Goal: Task Accomplishment & Management: Use online tool/utility

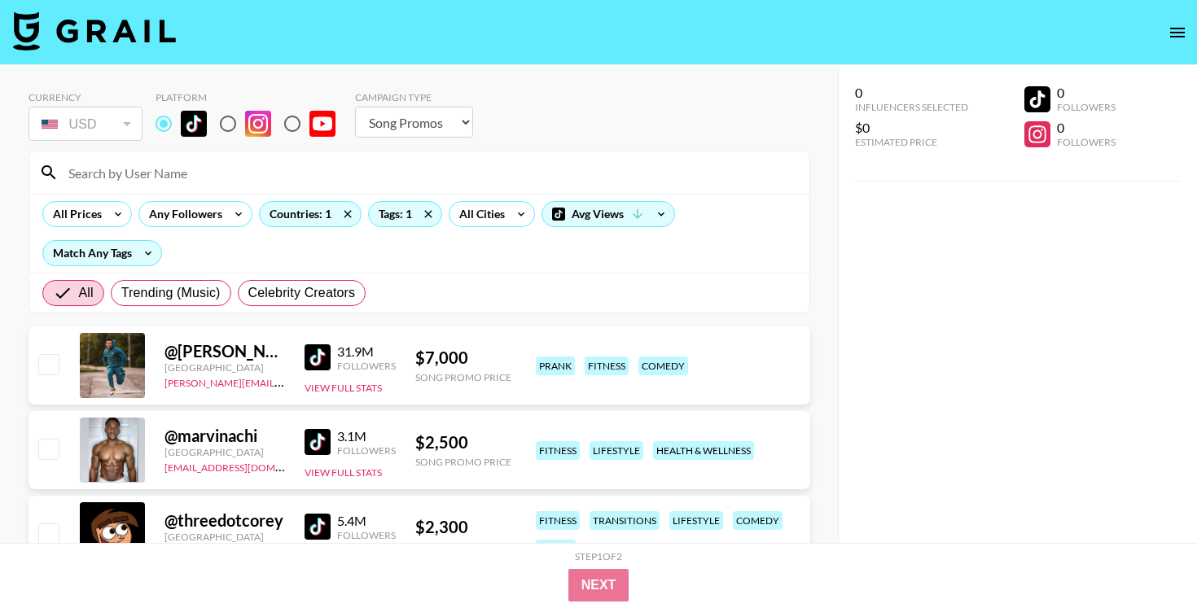
select select "Song"
click at [108, 212] on icon at bounding box center [118, 214] width 26 height 24
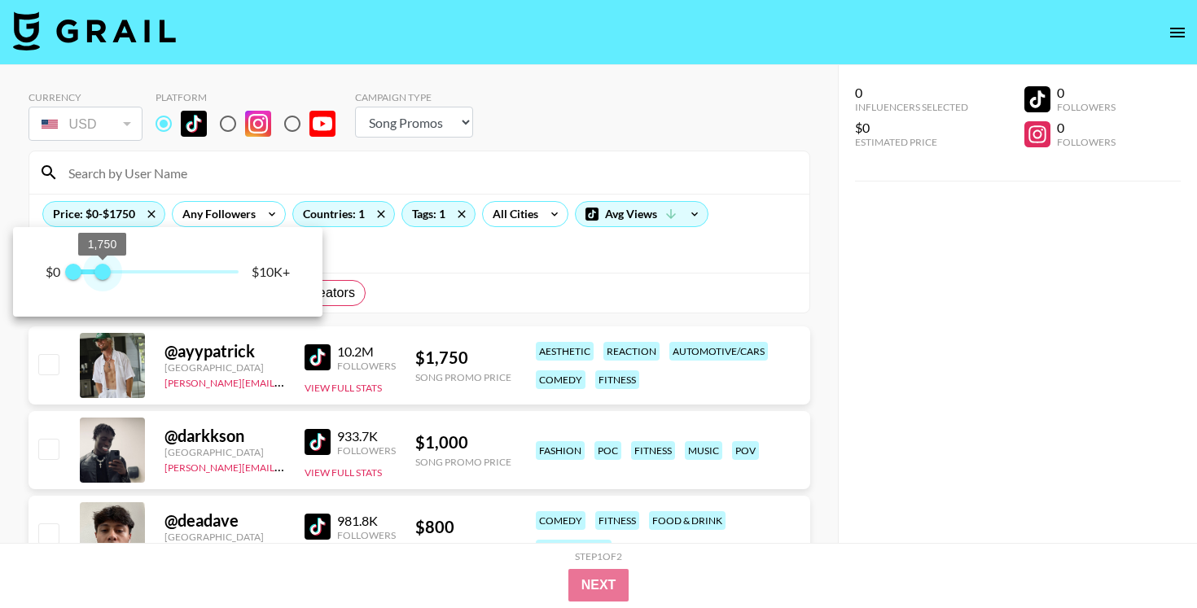
type input "1500"
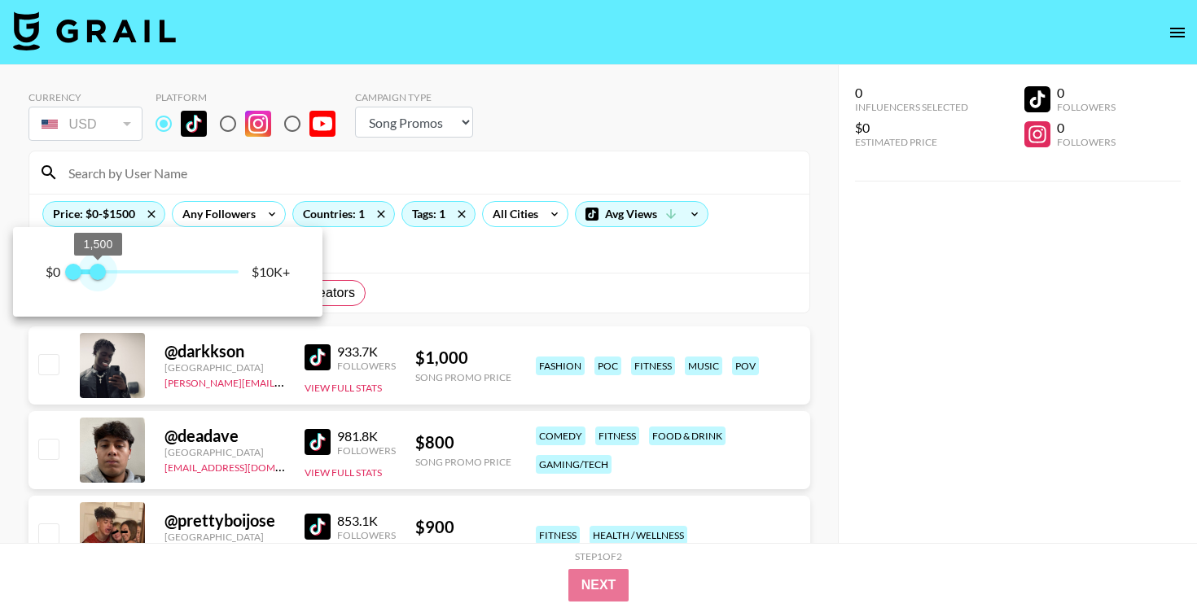
drag, startPoint x: 240, startPoint y: 274, endPoint x: 97, endPoint y: 291, distance: 144.4
click at [97, 291] on div "$0 0 1,500 $10K+" at bounding box center [167, 272] width 309 height 90
click at [490, 270] on div at bounding box center [598, 304] width 1197 height 608
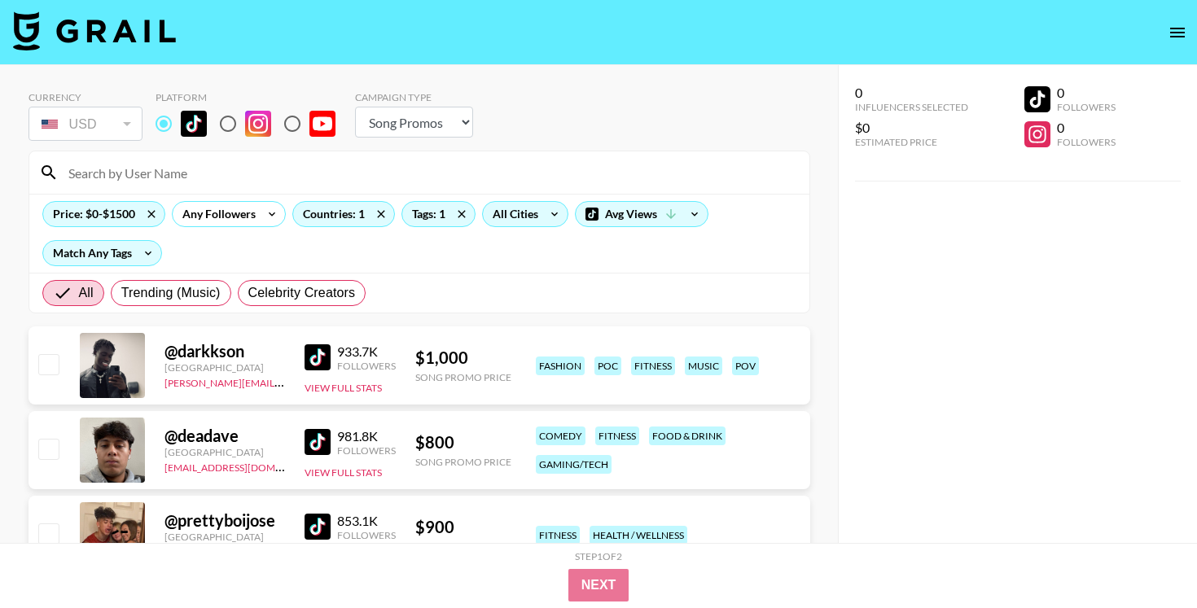
click at [540, 220] on div "All Cities" at bounding box center [525, 214] width 86 height 26
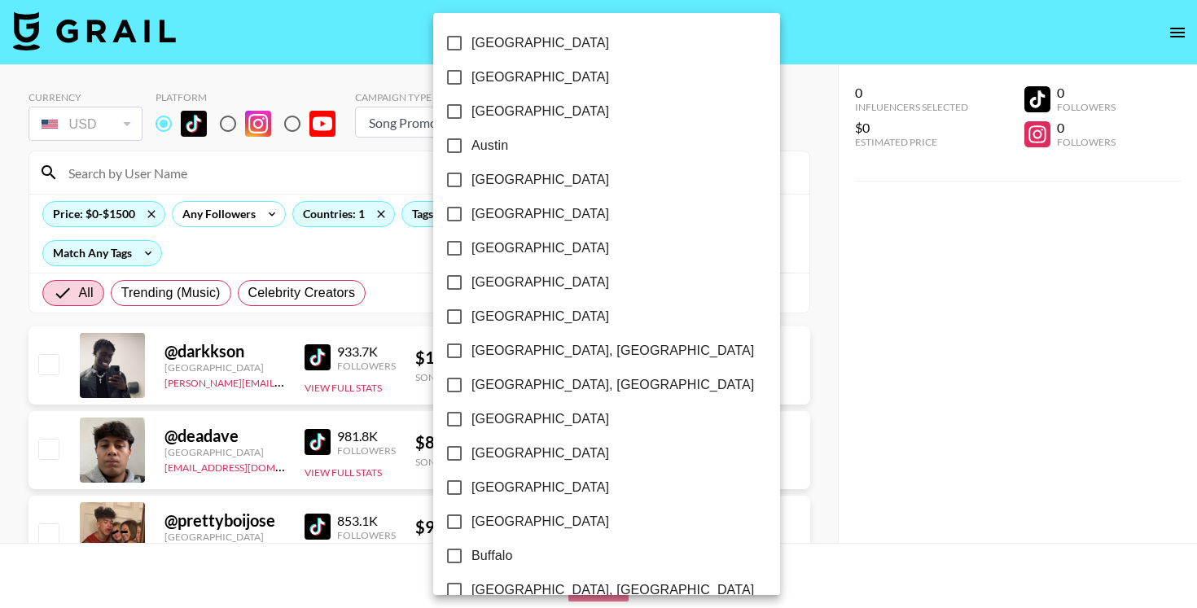
click at [373, 262] on div at bounding box center [598, 304] width 1197 height 608
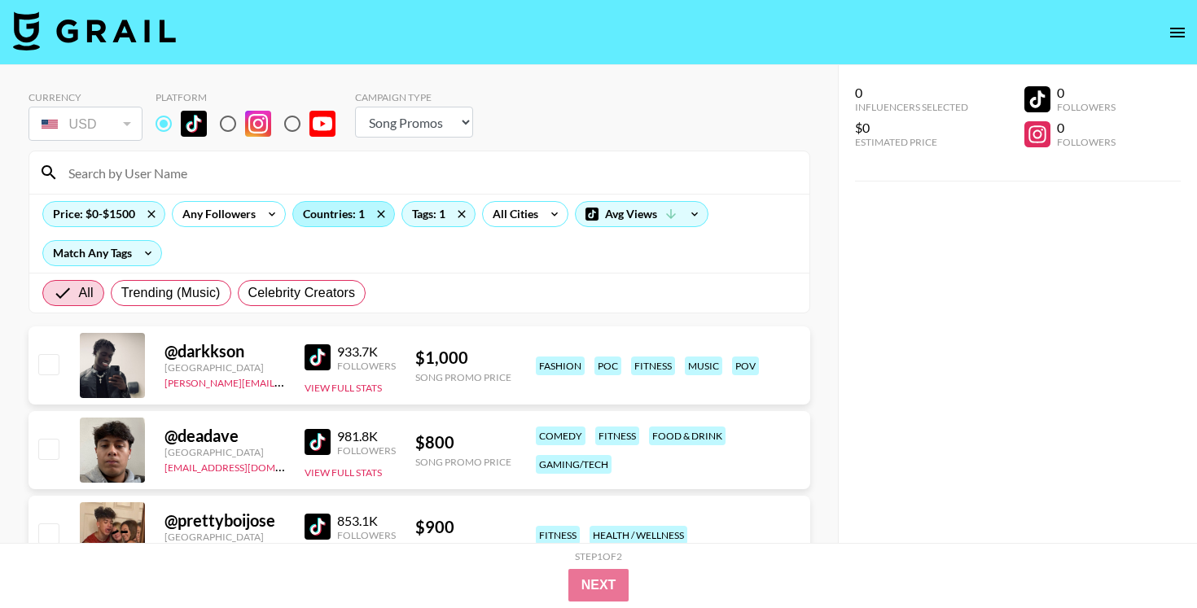
click at [356, 214] on div "Countries: 1" at bounding box center [343, 214] width 101 height 24
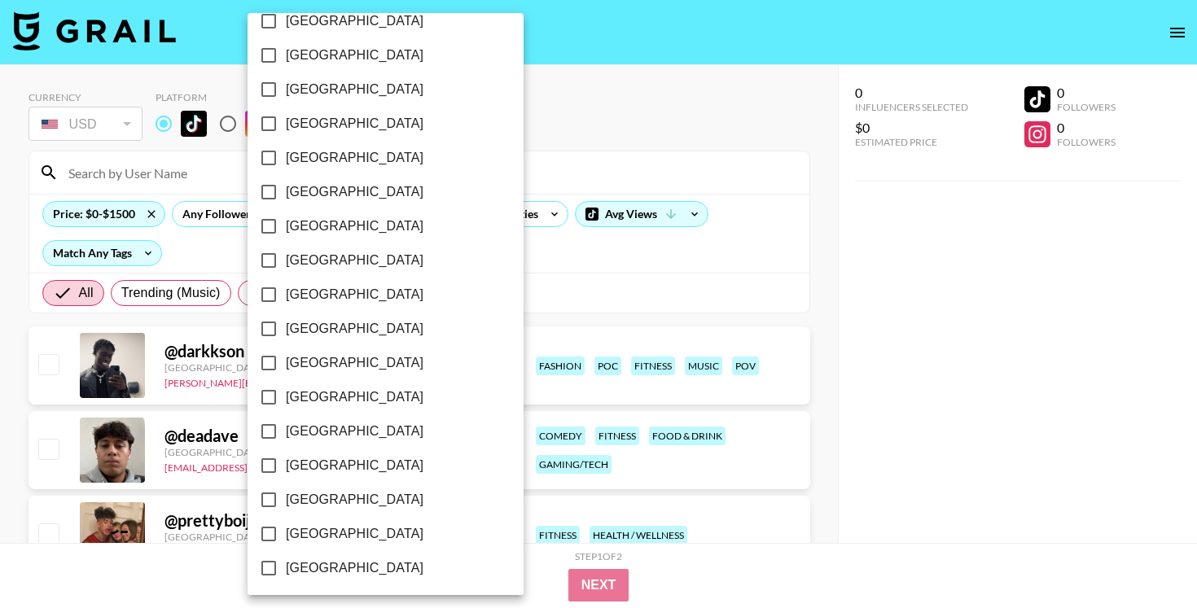
scroll to position [938, 0]
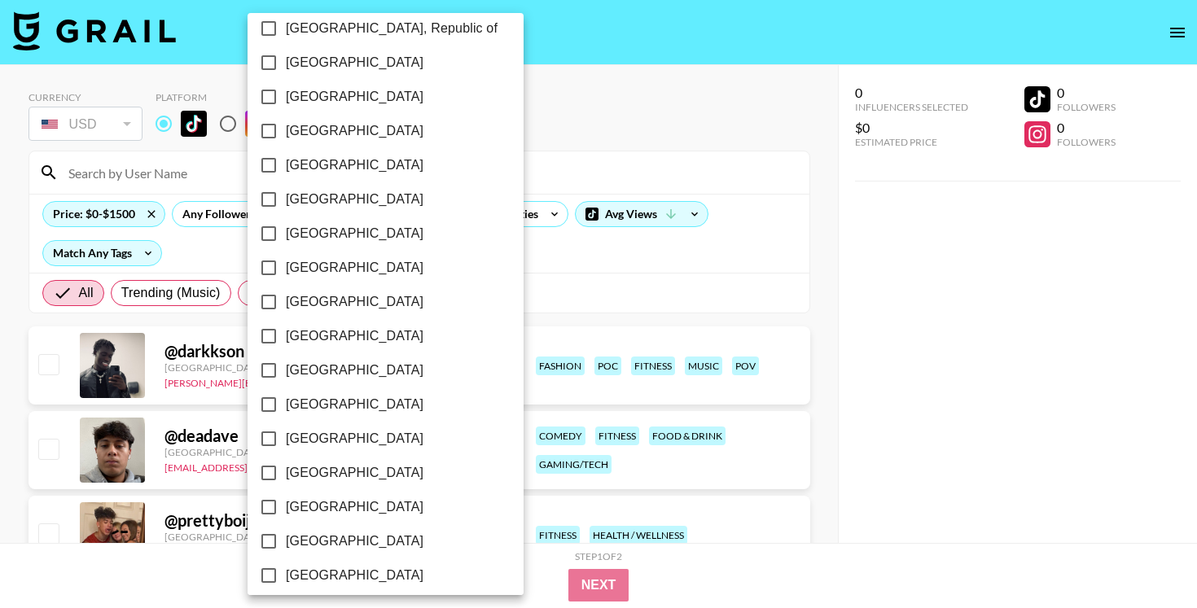
click at [594, 290] on div at bounding box center [598, 304] width 1197 height 608
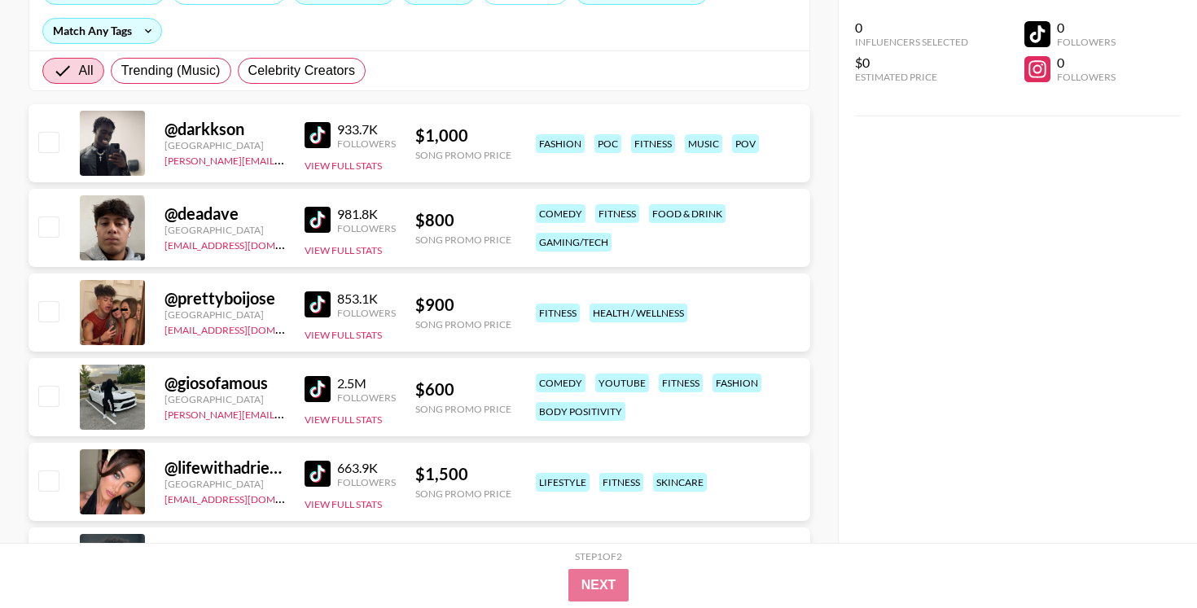
scroll to position [226, 0]
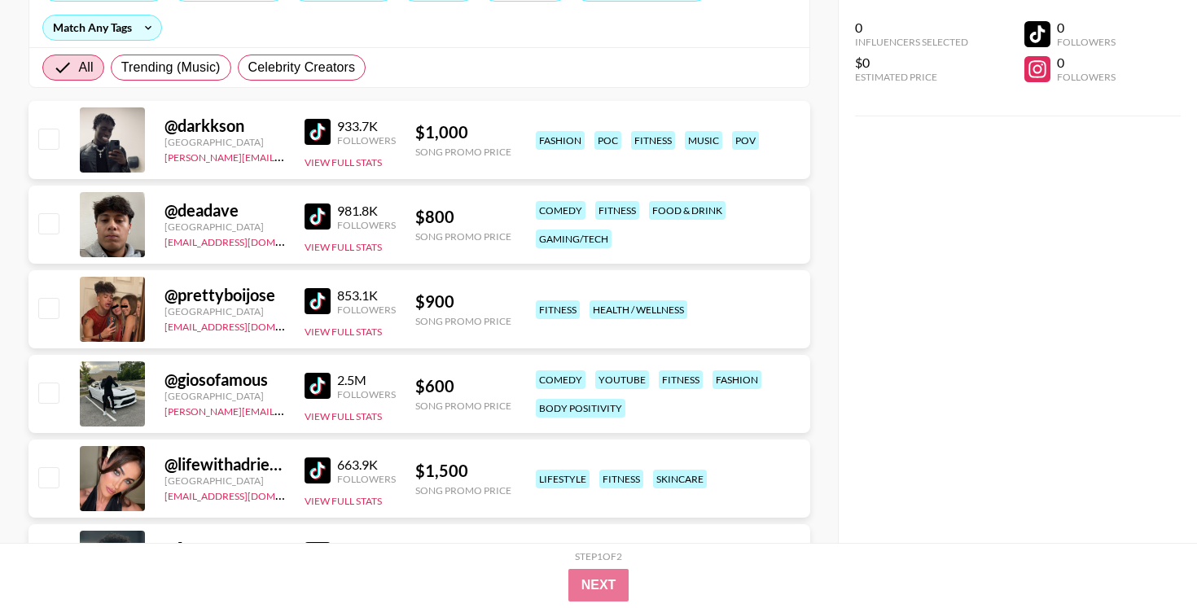
click at [318, 138] on img at bounding box center [318, 132] width 26 height 26
click at [318, 219] on img at bounding box center [318, 217] width 26 height 26
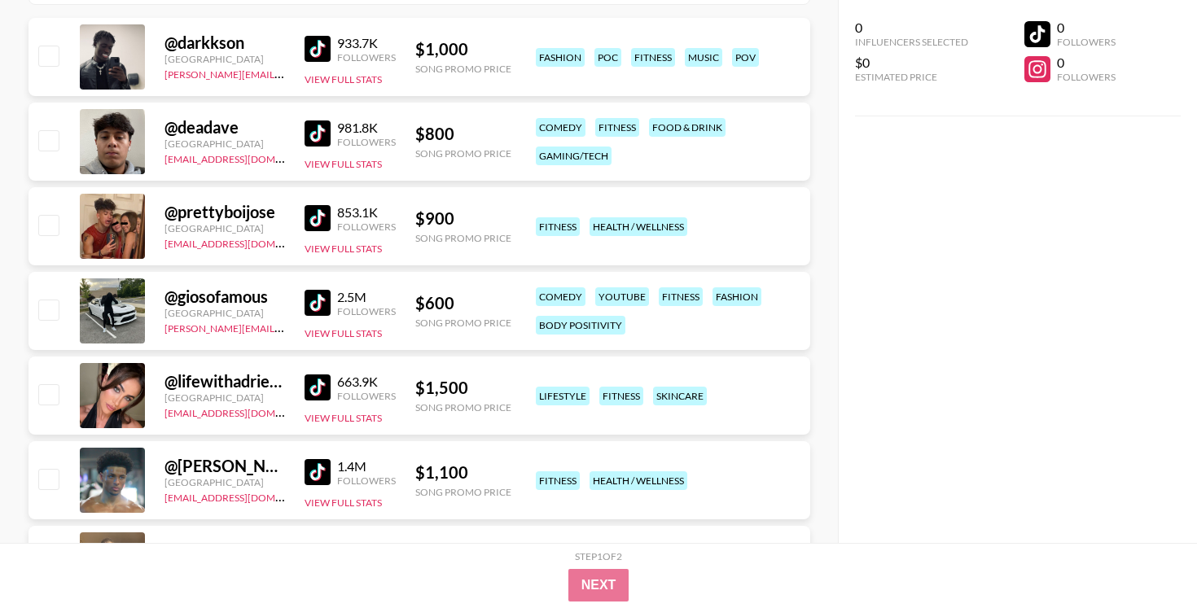
scroll to position [333, 0]
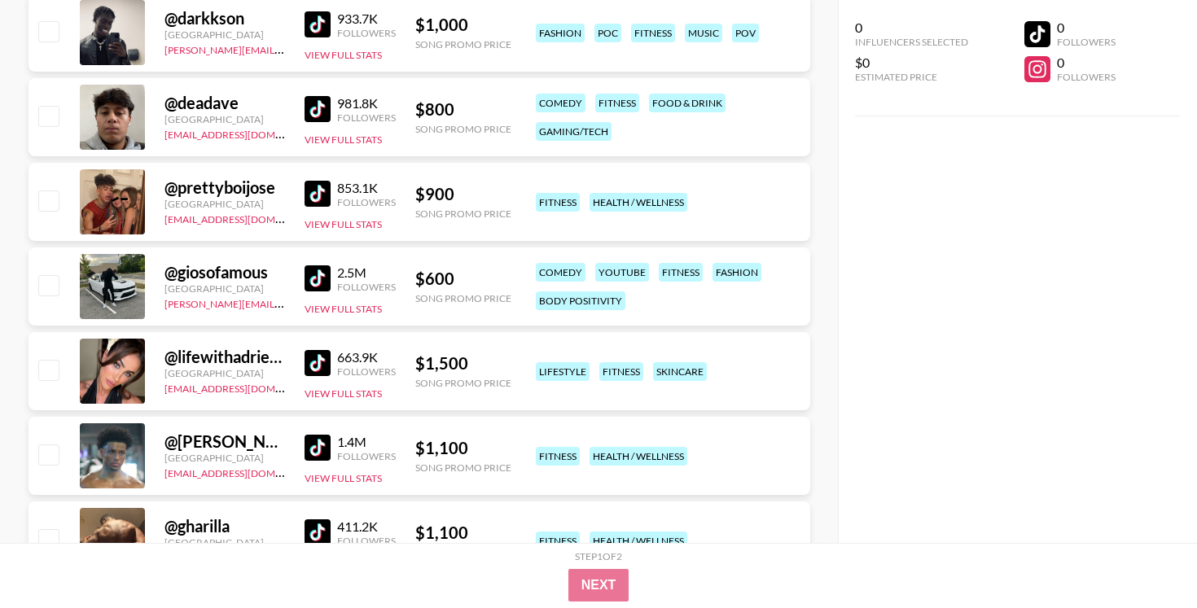
click at [315, 196] on img at bounding box center [318, 194] width 26 height 26
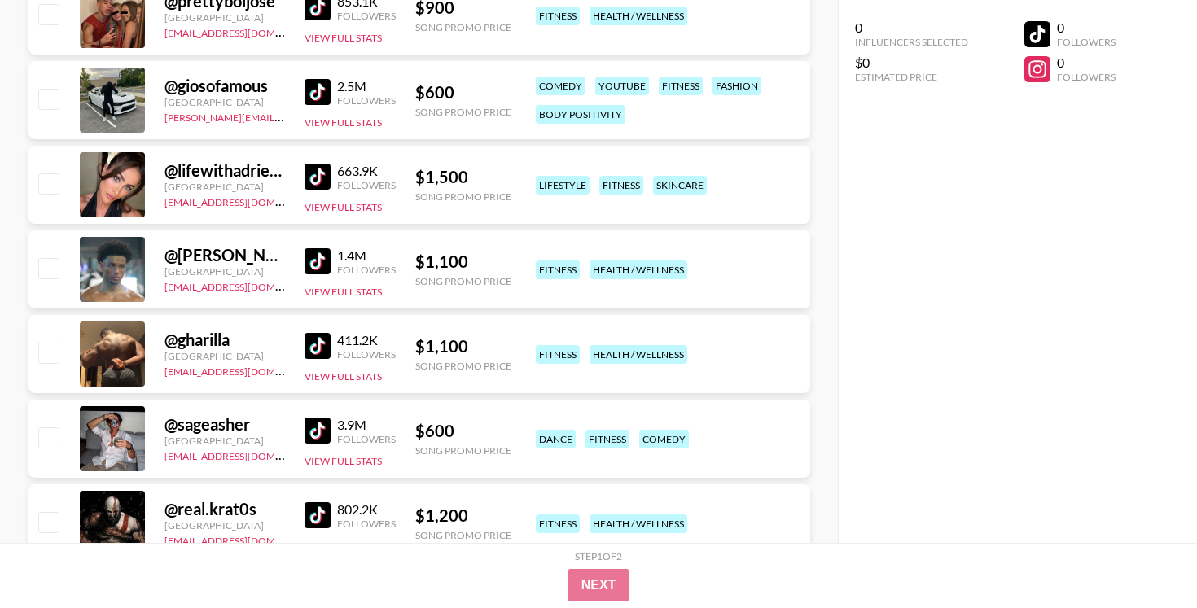
scroll to position [524, 0]
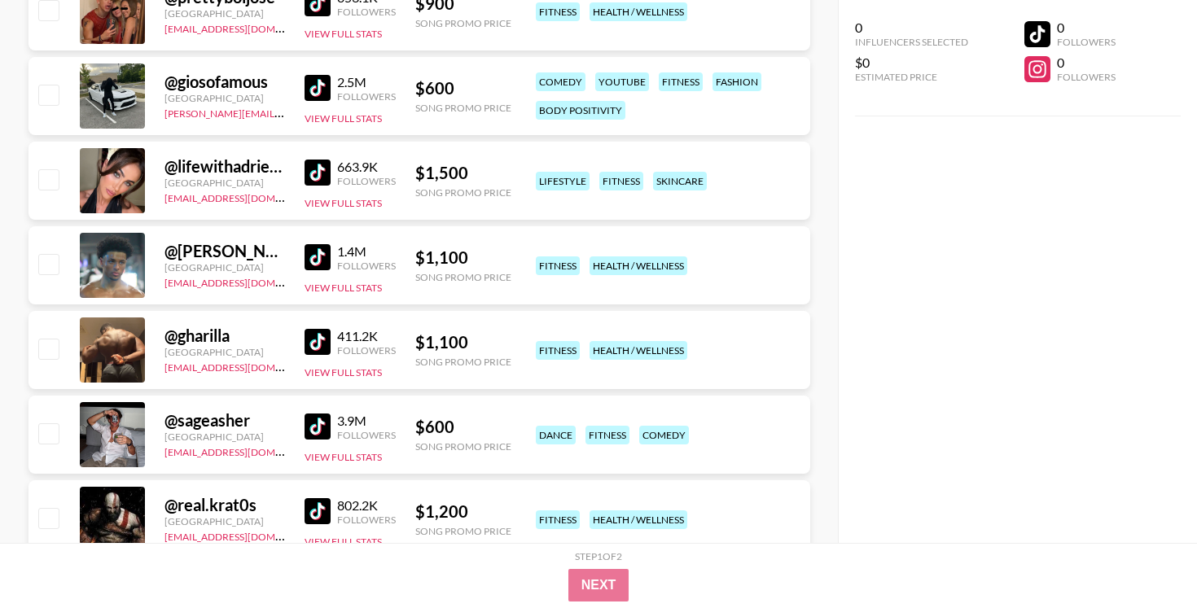
click at [322, 167] on img at bounding box center [318, 173] width 26 height 26
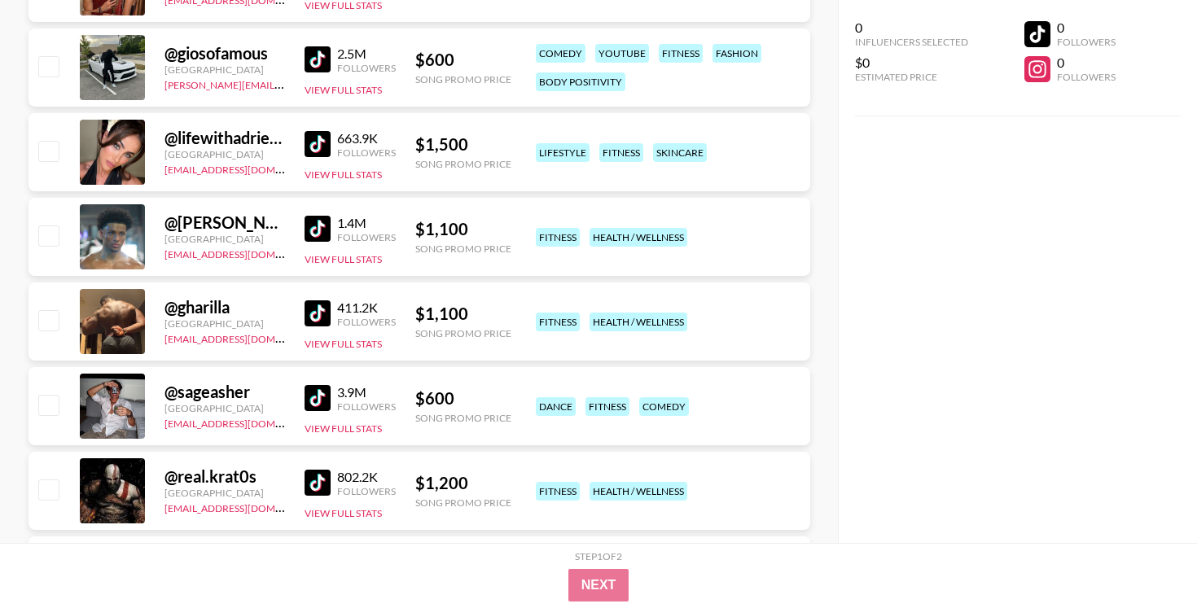
scroll to position [589, 0]
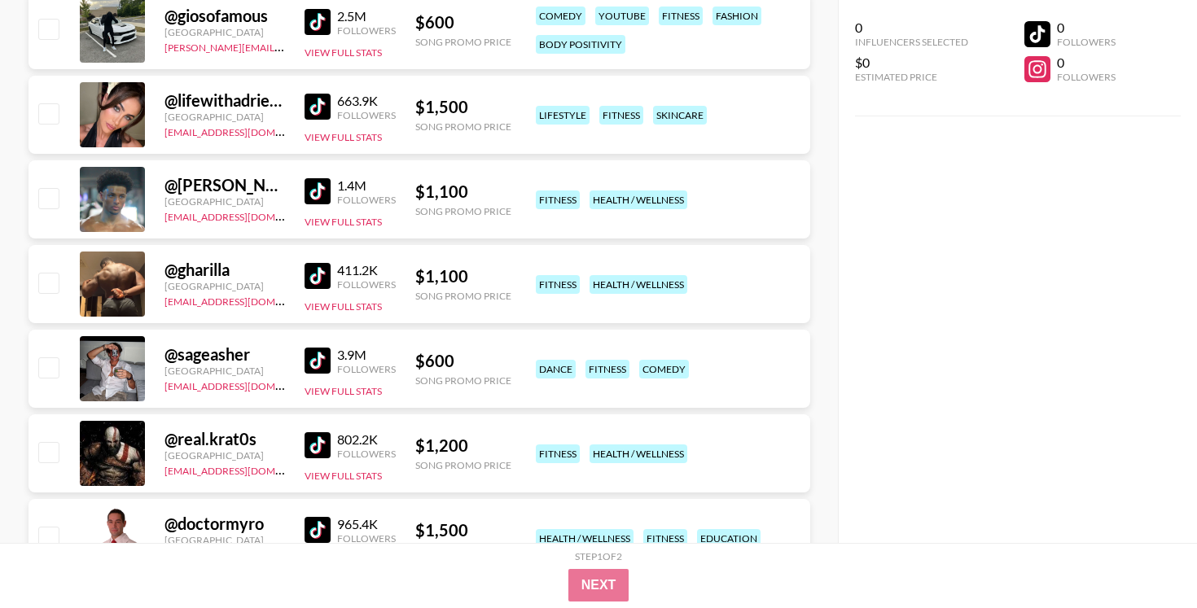
click at [312, 191] on img at bounding box center [318, 191] width 26 height 26
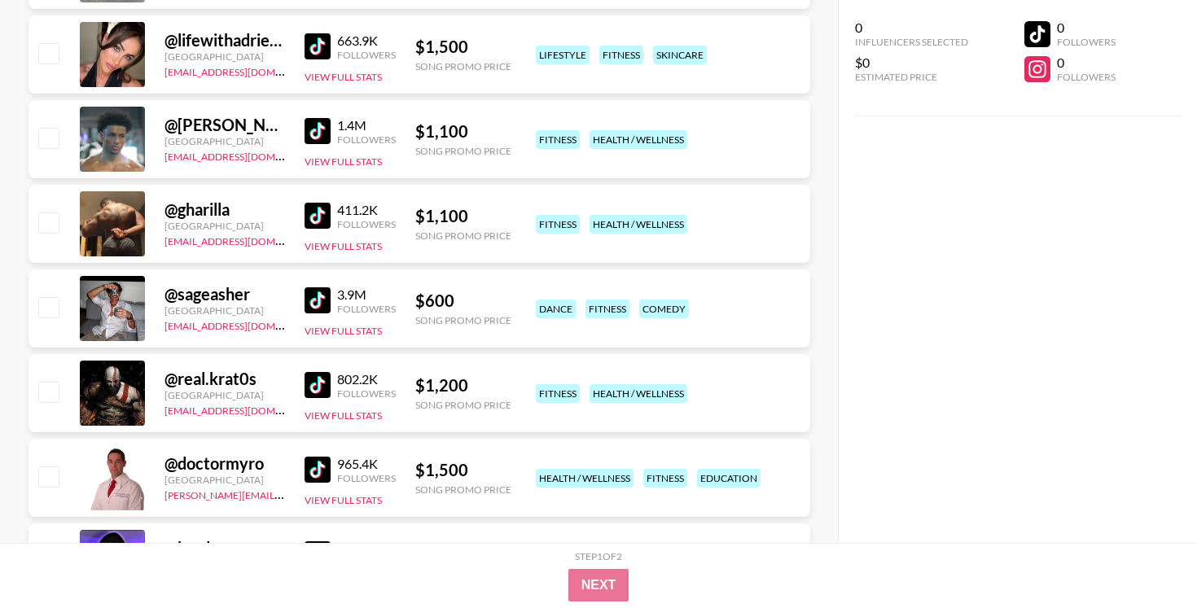
scroll to position [651, 0]
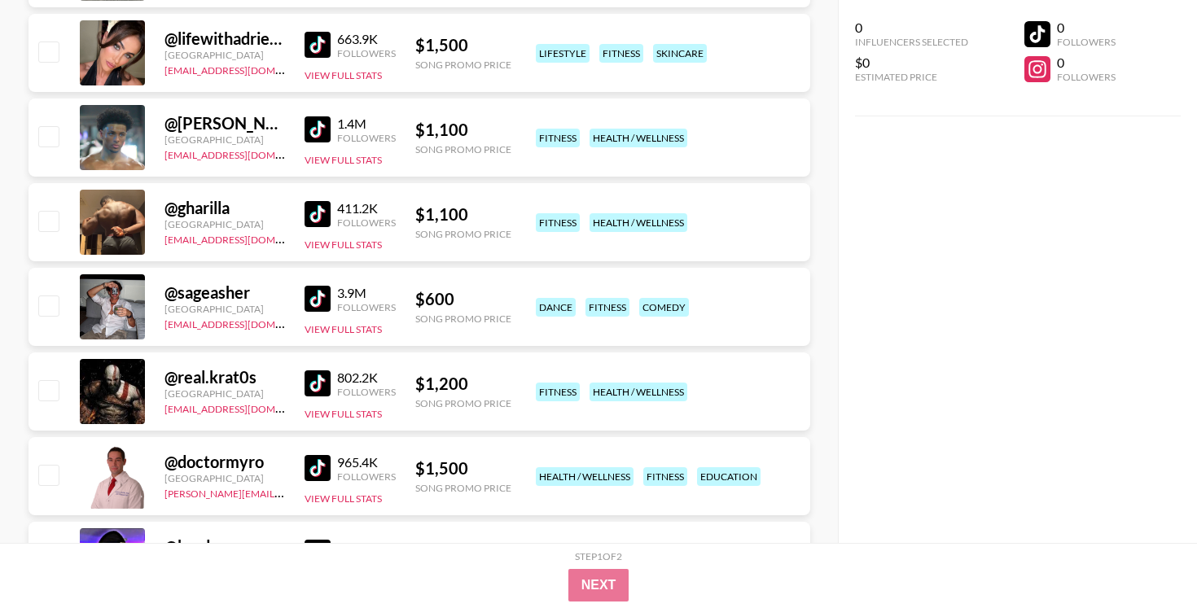
click at [309, 208] on img at bounding box center [318, 214] width 26 height 26
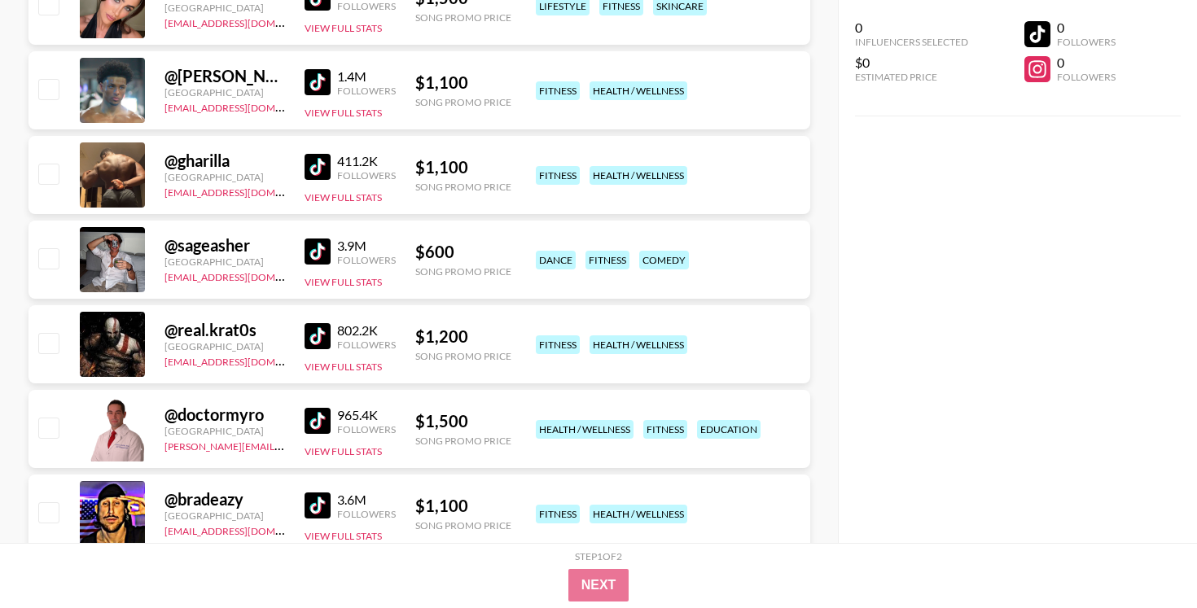
click at [310, 248] on img at bounding box center [318, 252] width 26 height 26
click at [322, 250] on img at bounding box center [318, 252] width 26 height 26
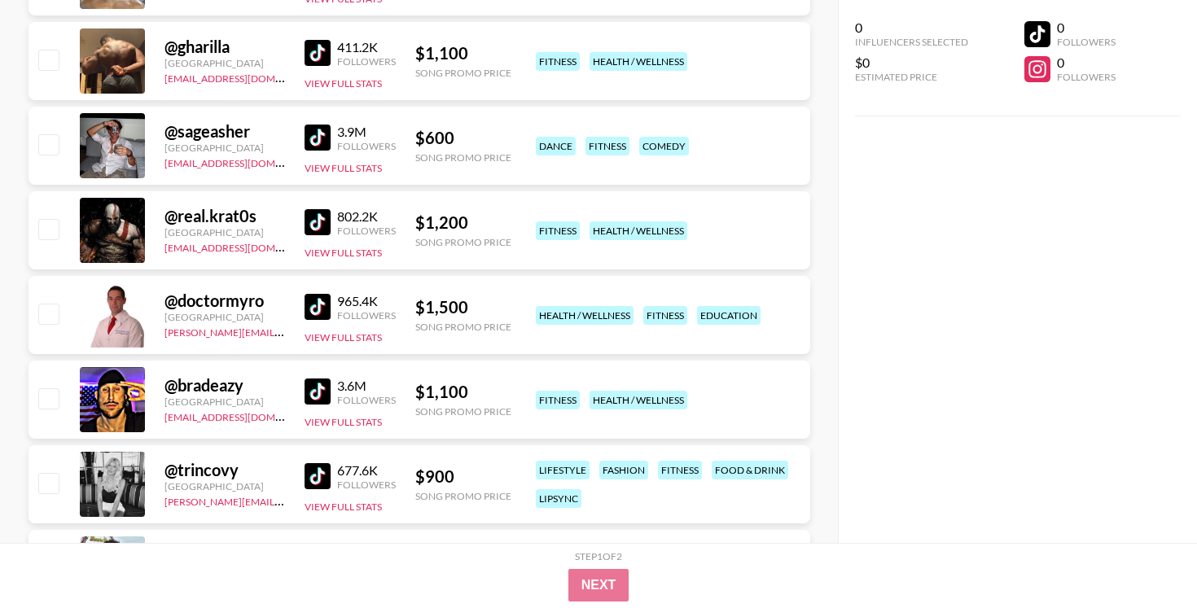
scroll to position [818, 0]
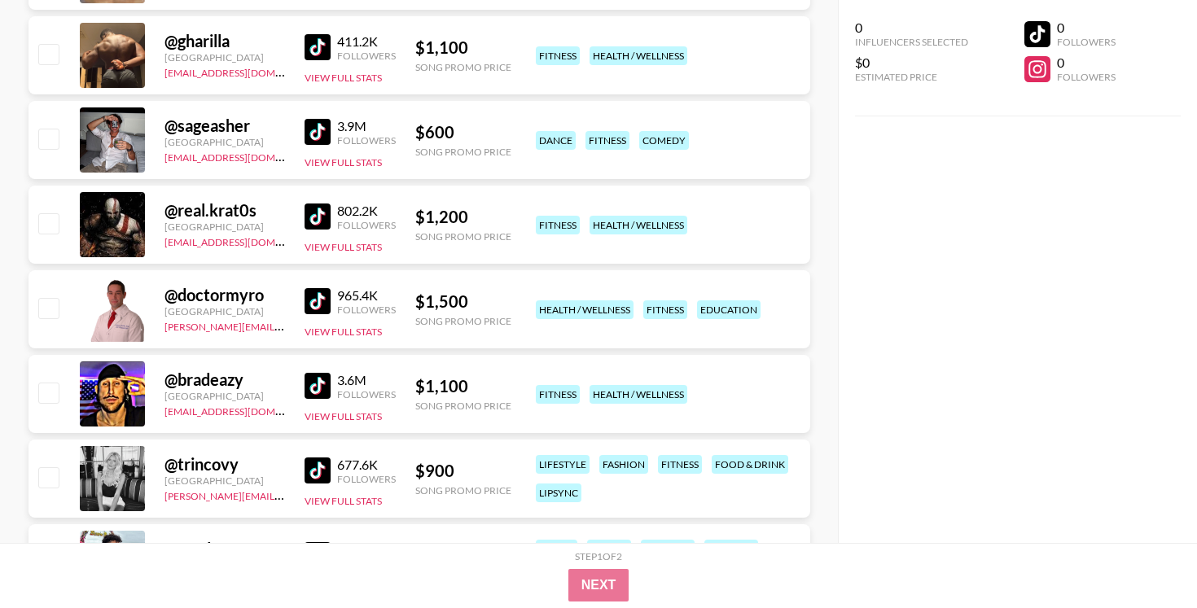
click at [314, 297] on img at bounding box center [318, 301] width 26 height 26
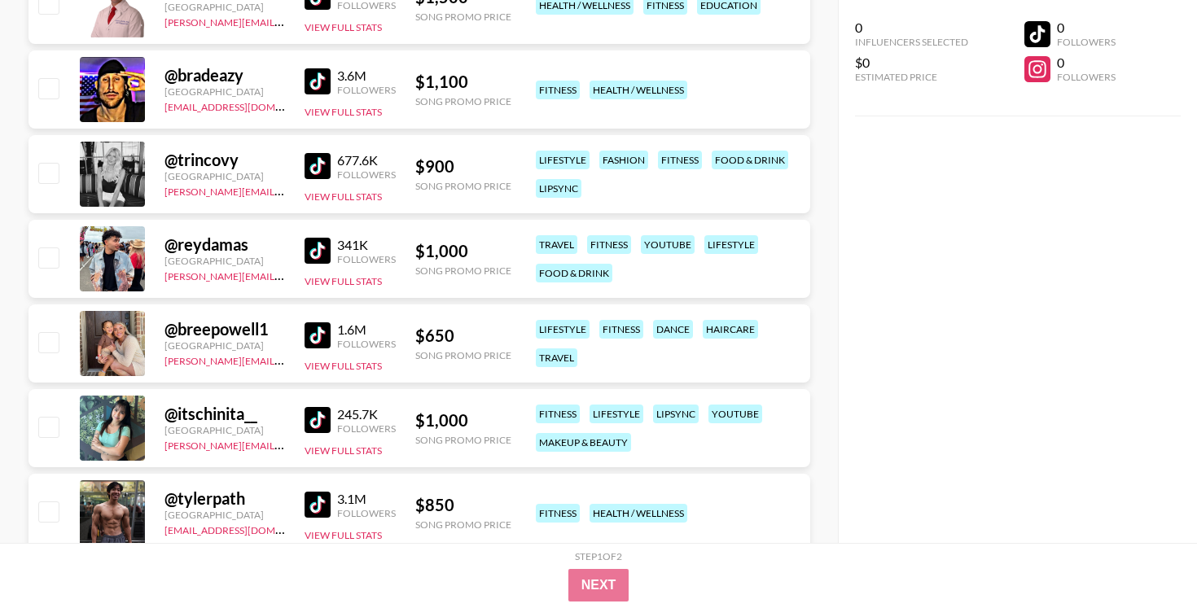
scroll to position [1124, 0]
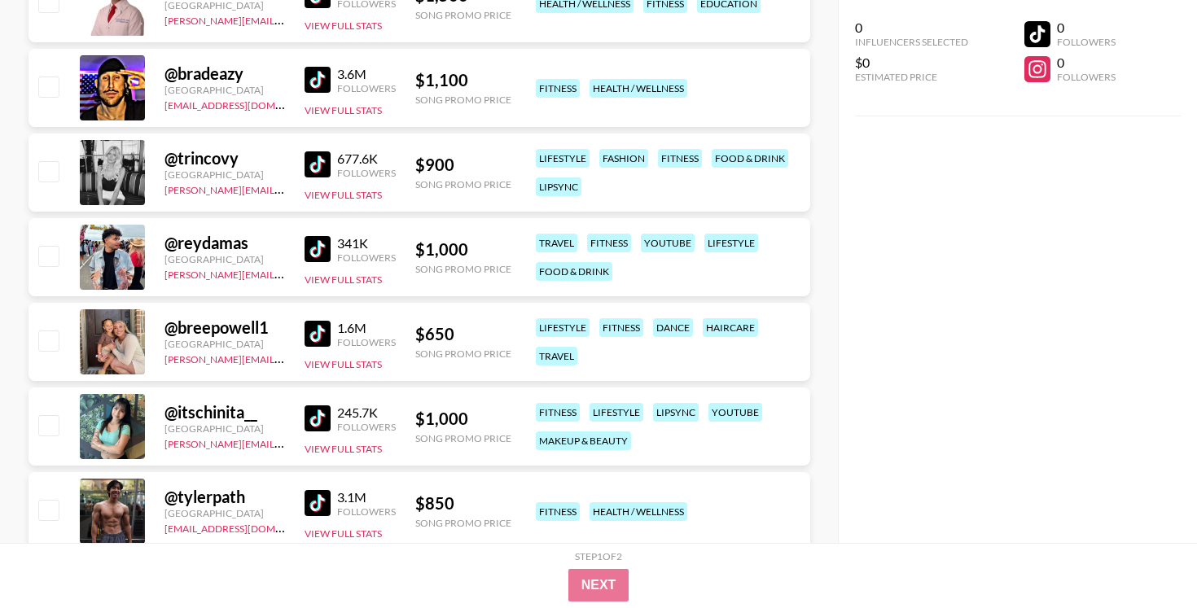
click at [318, 335] on img at bounding box center [318, 334] width 26 height 26
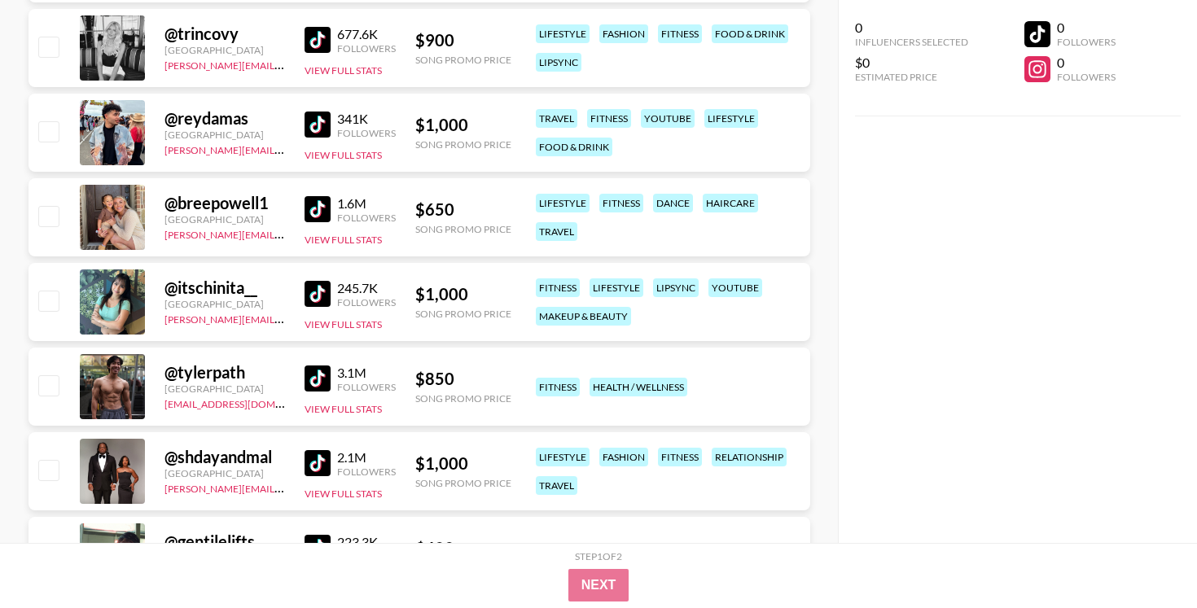
scroll to position [1254, 0]
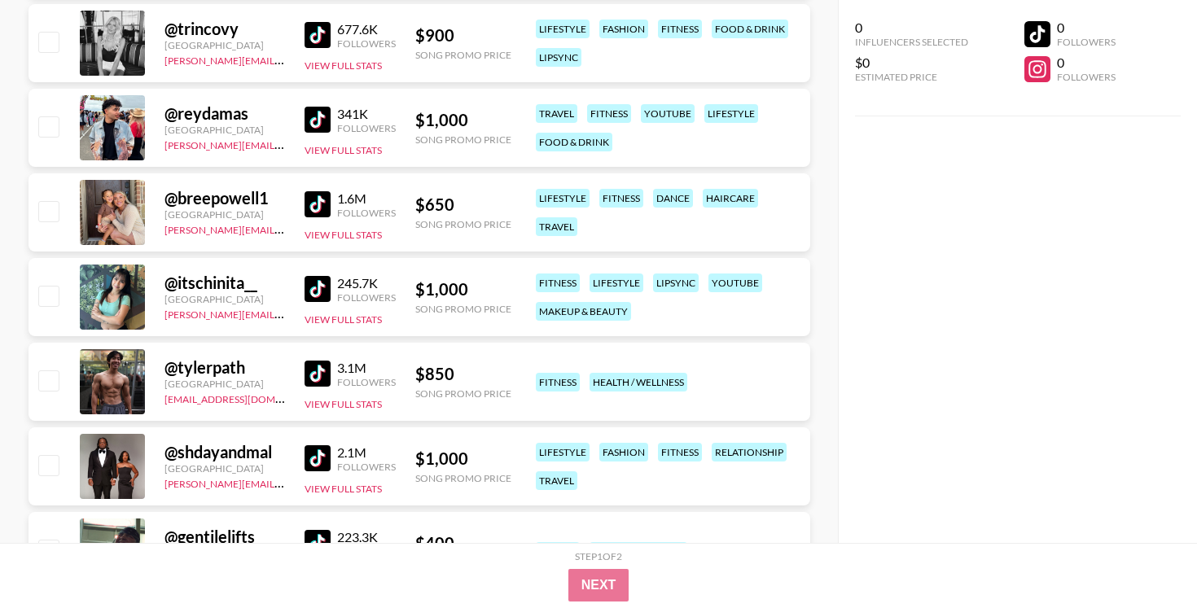
click at [326, 372] on img at bounding box center [318, 374] width 26 height 26
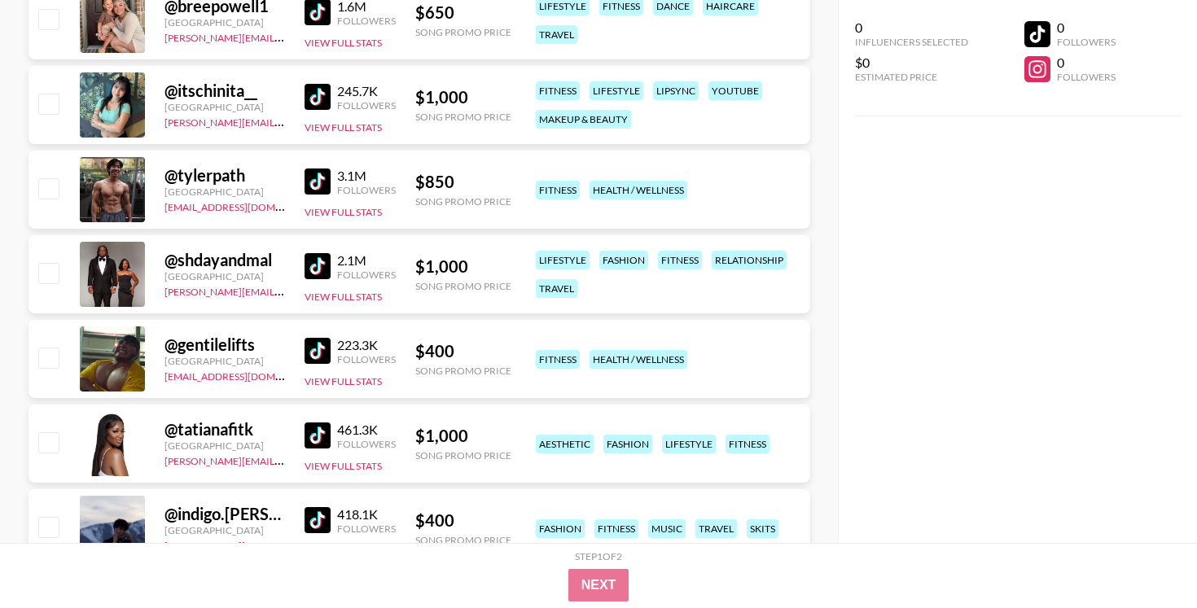
scroll to position [1453, 0]
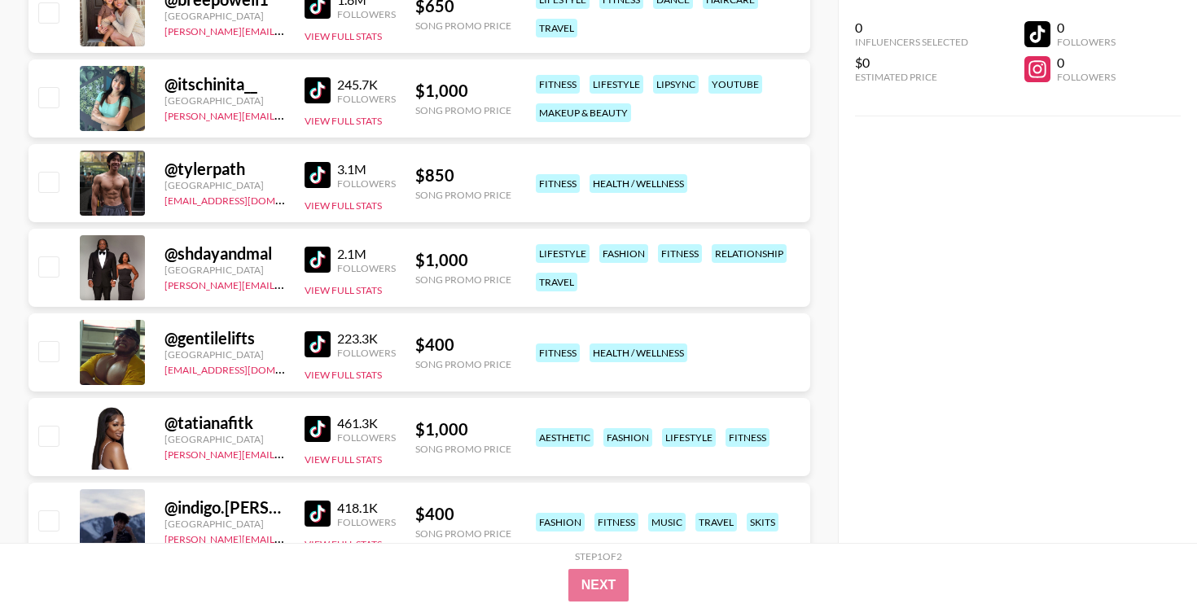
click at [319, 339] on img at bounding box center [318, 344] width 26 height 26
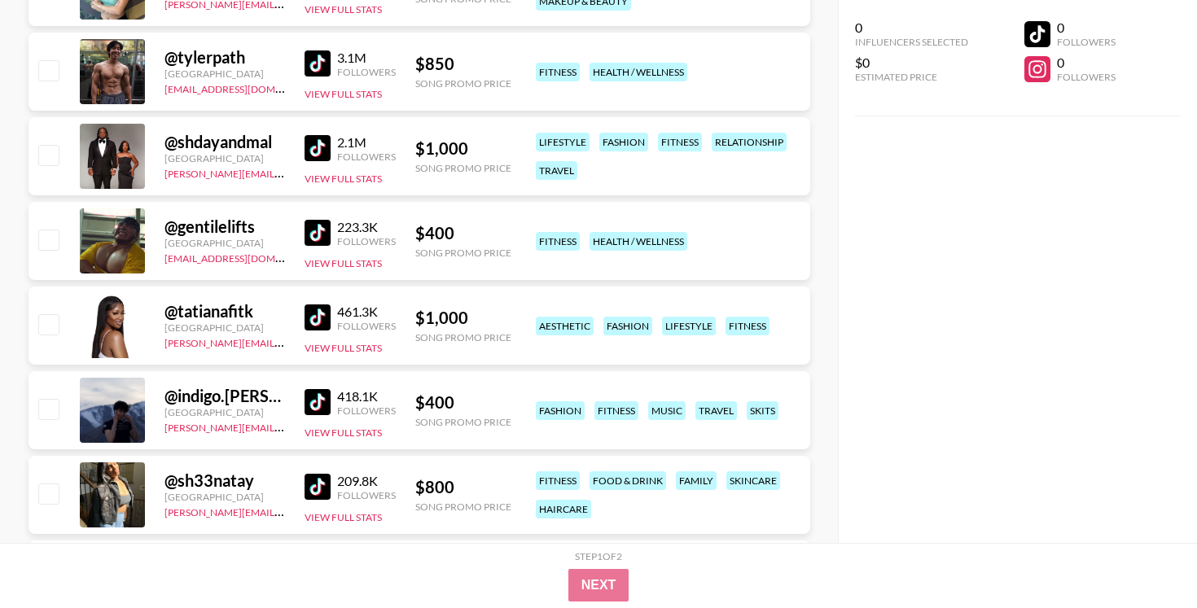
scroll to position [1646, 0]
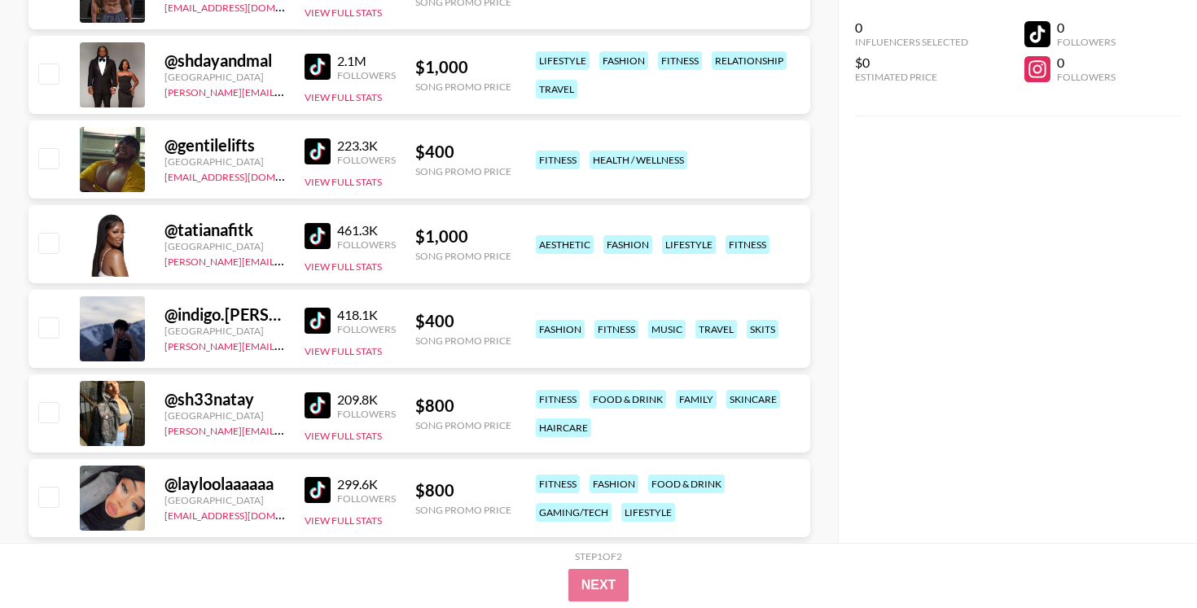
click at [320, 320] on img at bounding box center [318, 321] width 26 height 26
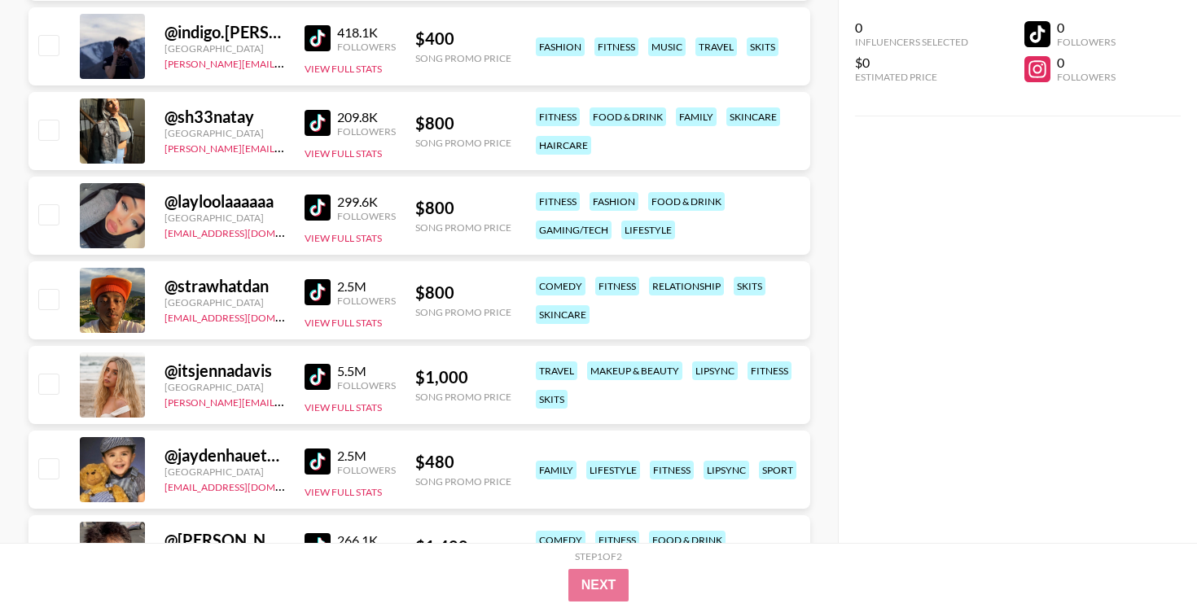
scroll to position [1930, 0]
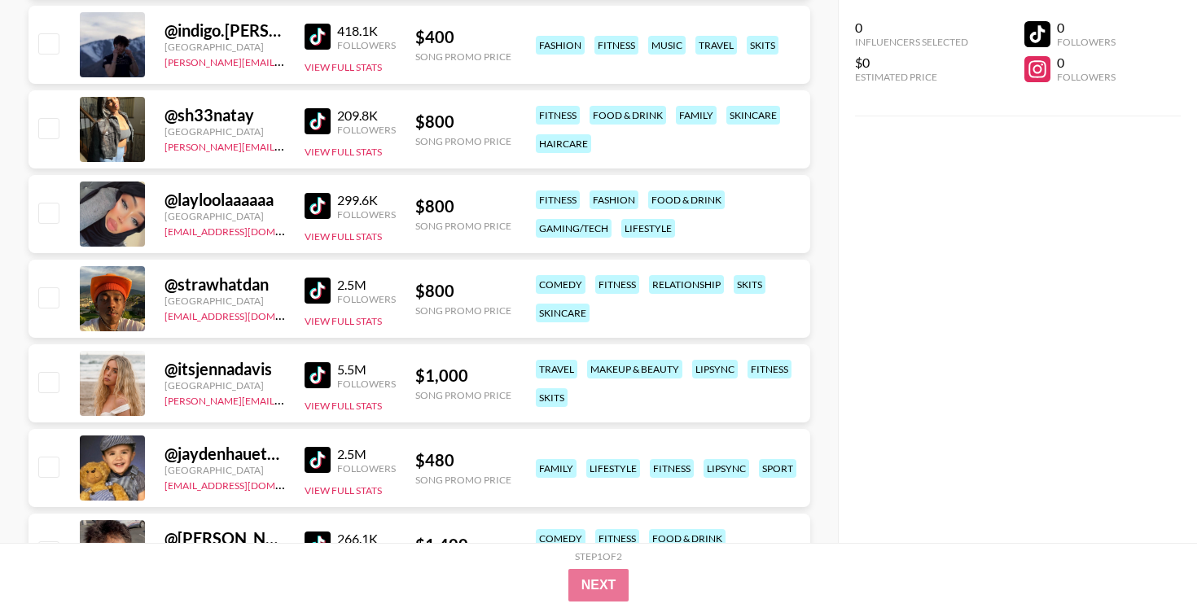
click at [332, 291] on link at bounding box center [321, 291] width 33 height 26
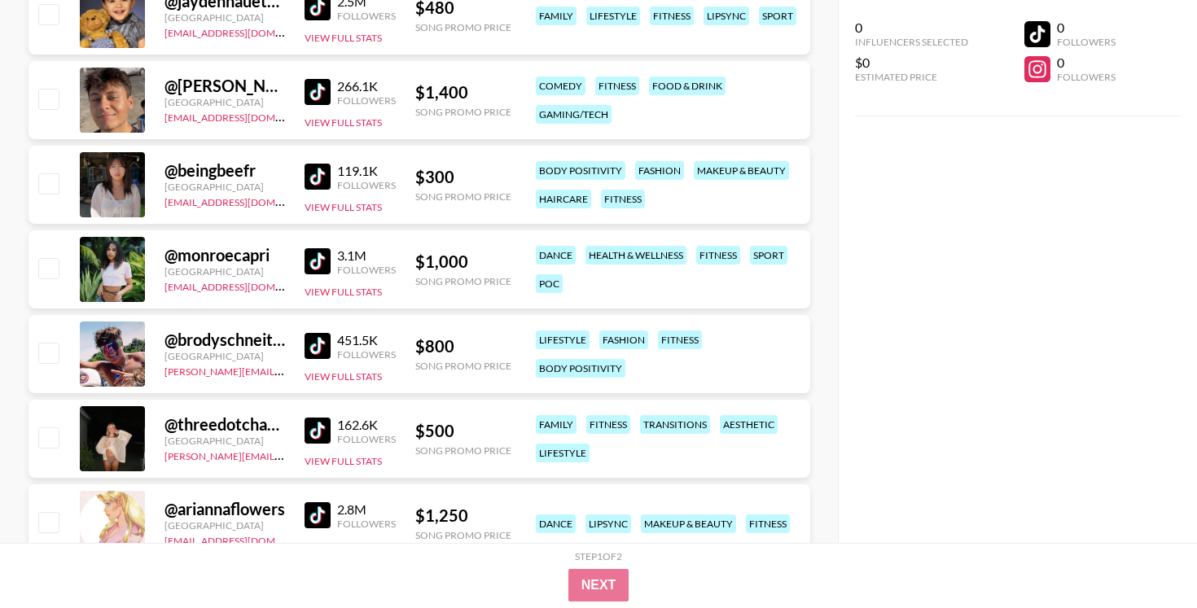
scroll to position [2400, 0]
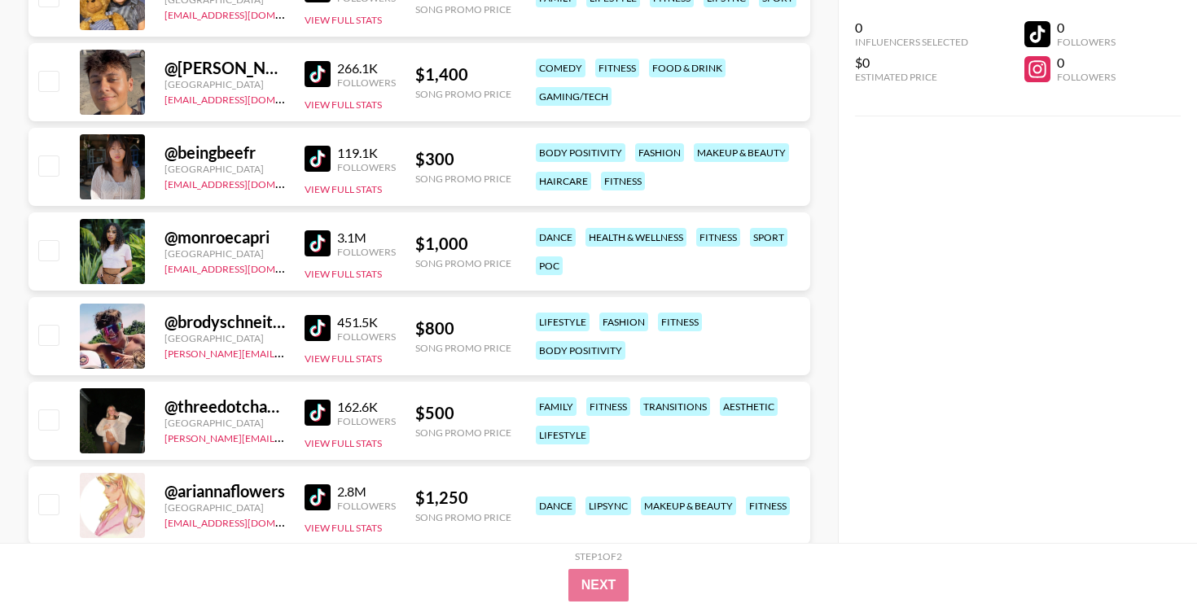
click at [312, 322] on img at bounding box center [318, 328] width 26 height 26
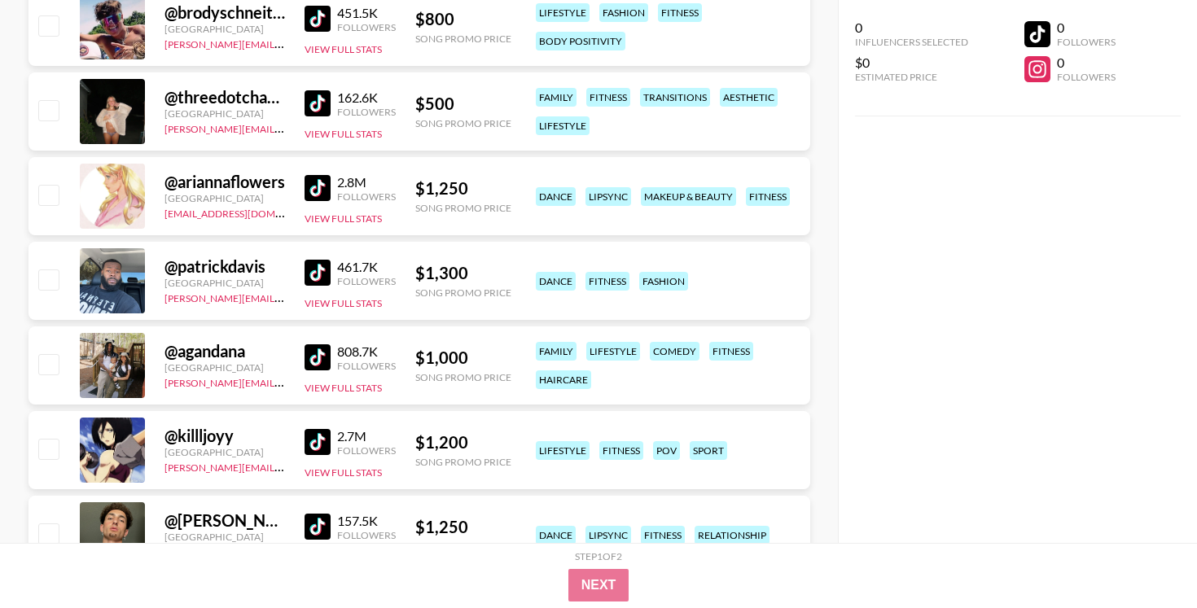
scroll to position [2722, 0]
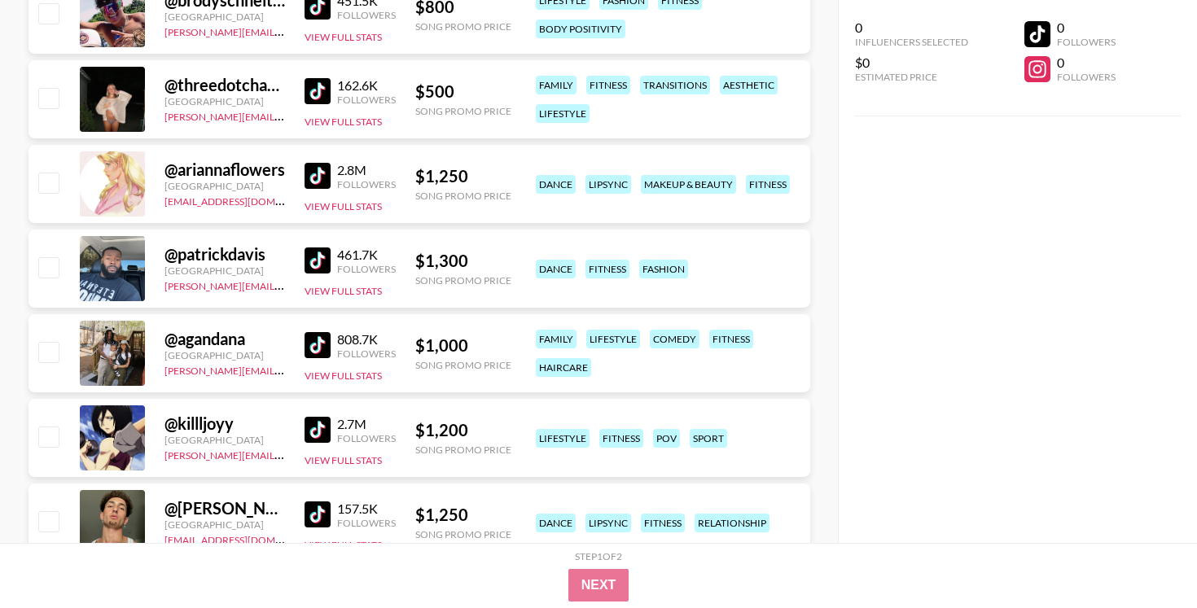
click at [317, 257] on img at bounding box center [318, 261] width 26 height 26
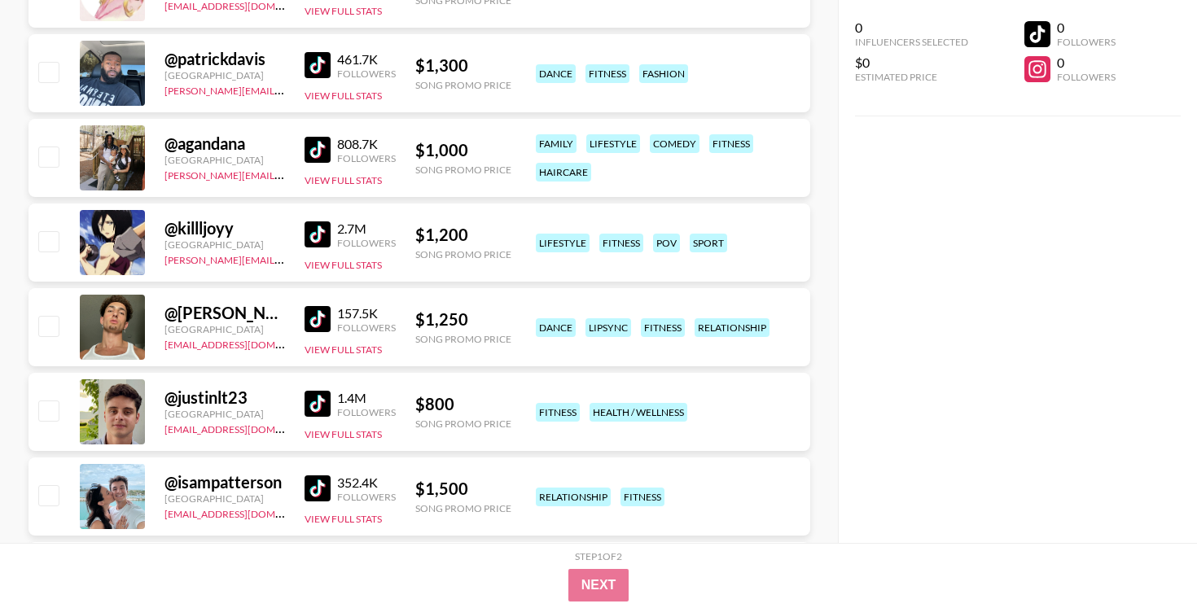
scroll to position [2925, 0]
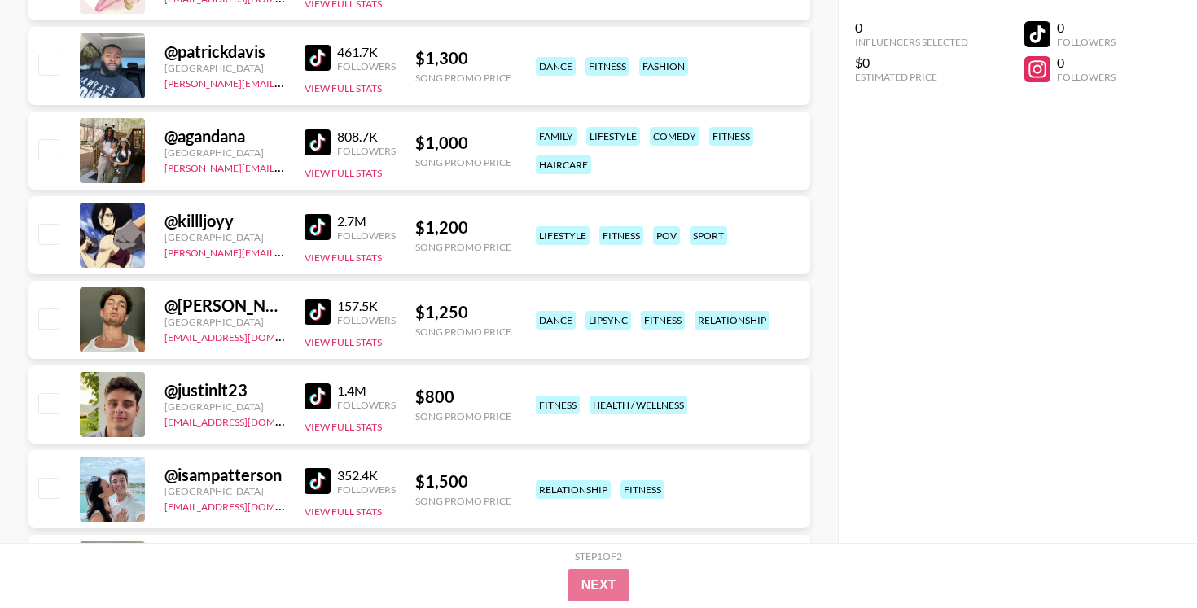
click at [317, 317] on img at bounding box center [318, 312] width 26 height 26
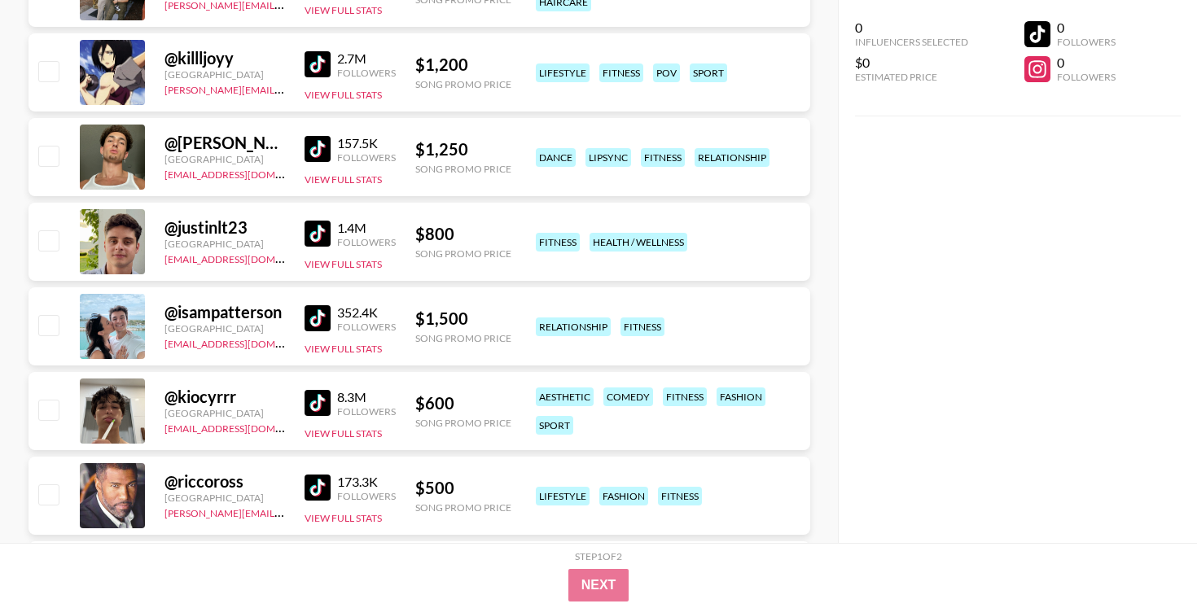
scroll to position [3100, 0]
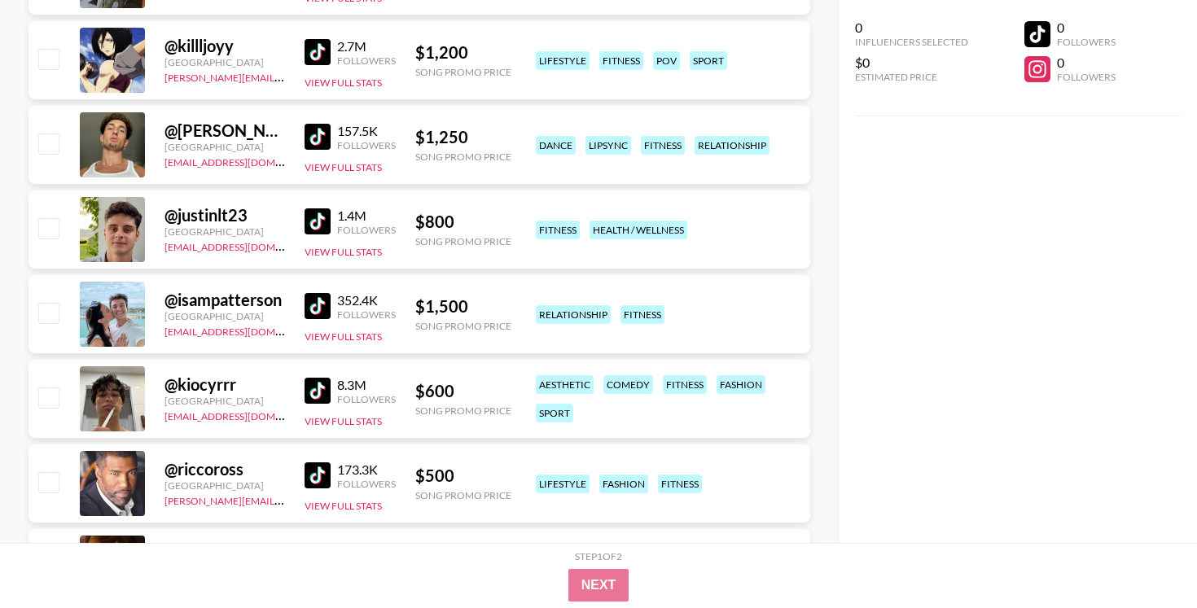
click at [322, 226] on img at bounding box center [318, 221] width 26 height 26
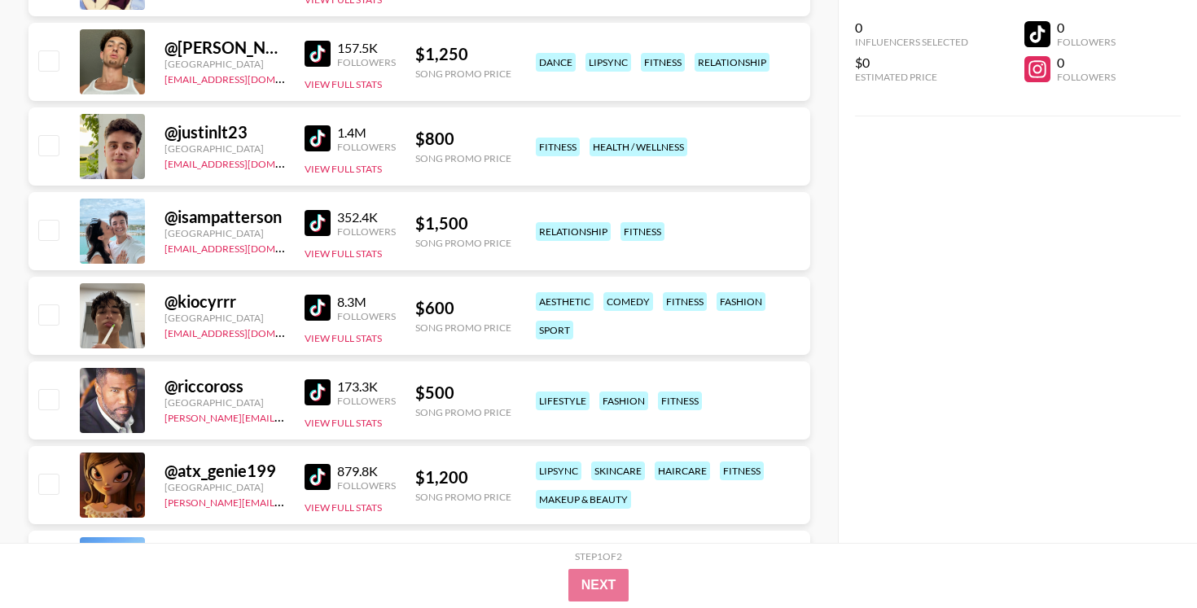
scroll to position [3192, 0]
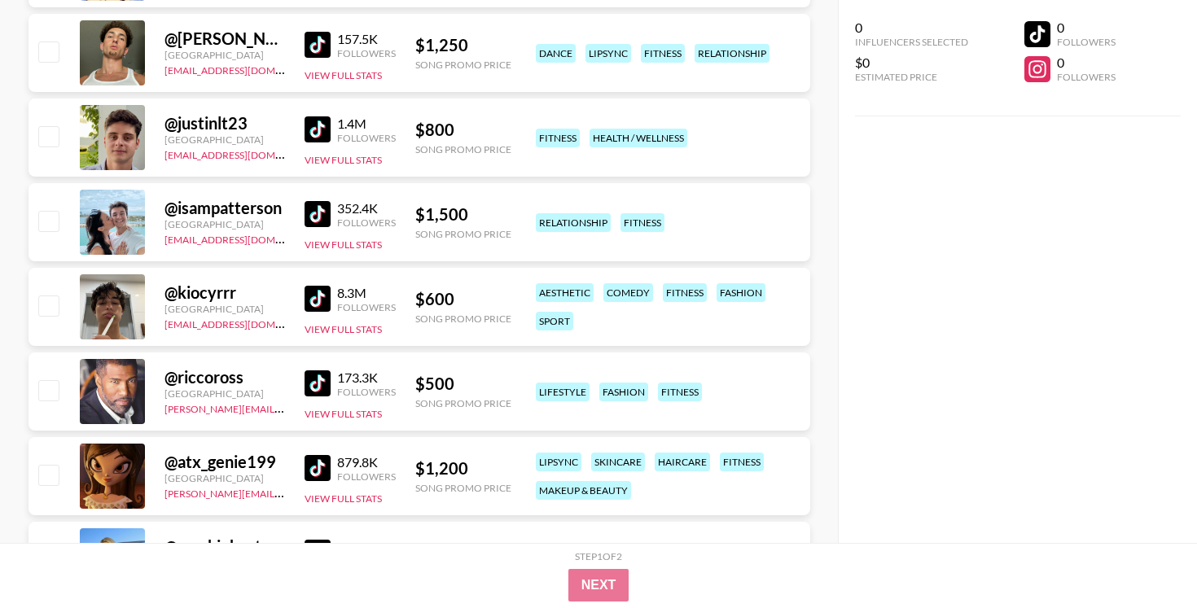
click at [311, 299] on img at bounding box center [318, 299] width 26 height 26
click at [314, 381] on img at bounding box center [318, 383] width 26 height 26
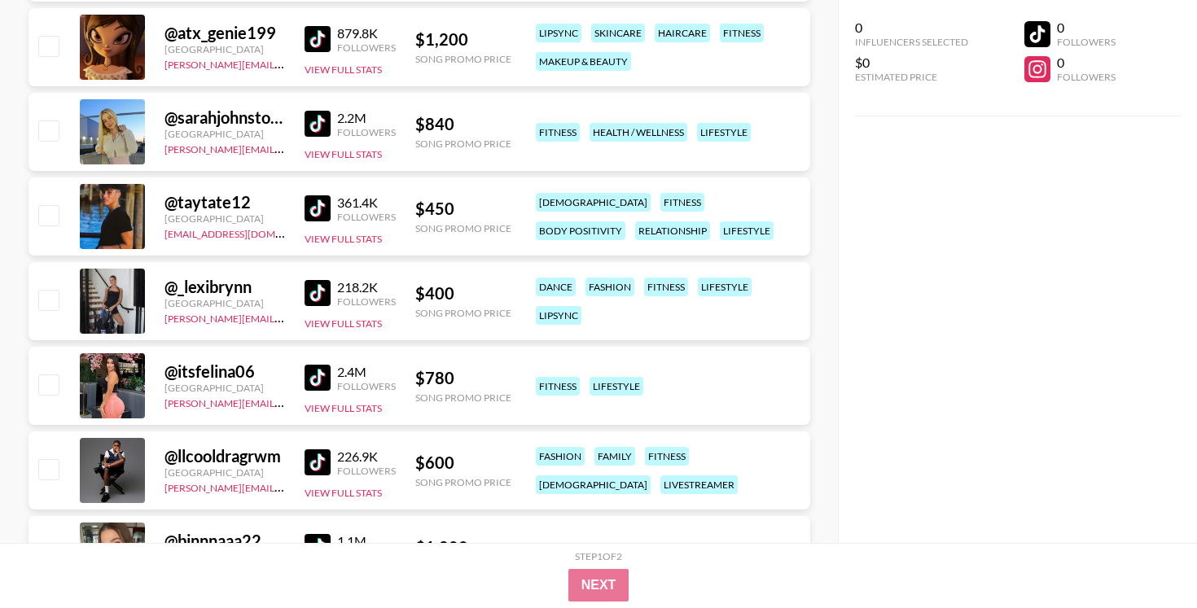
scroll to position [3622, 0]
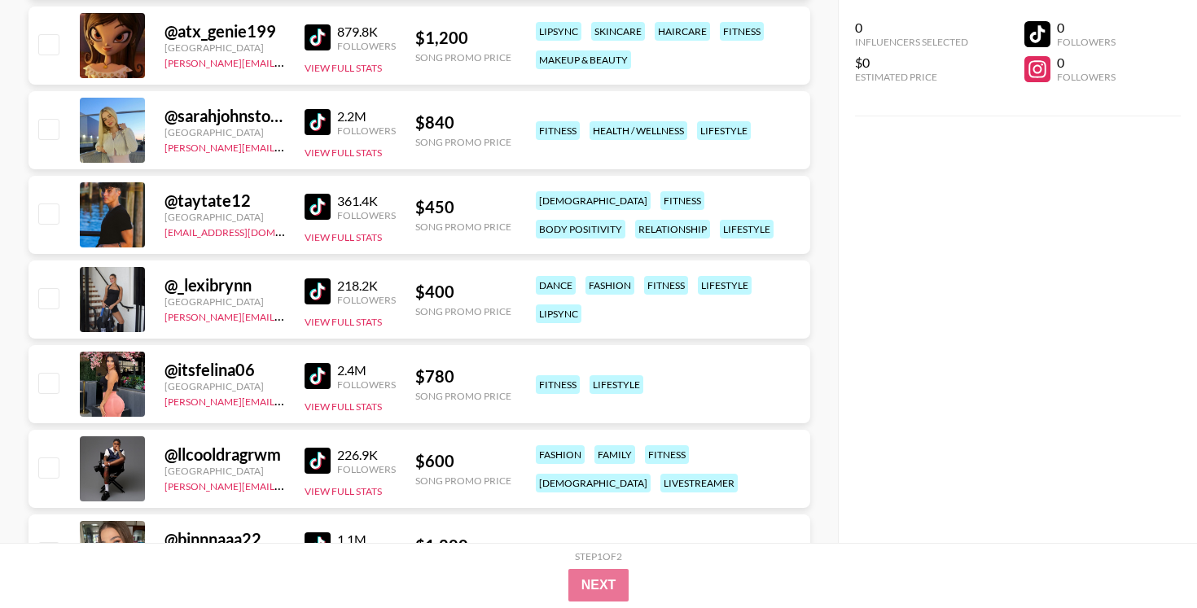
click at [322, 206] on img at bounding box center [318, 207] width 26 height 26
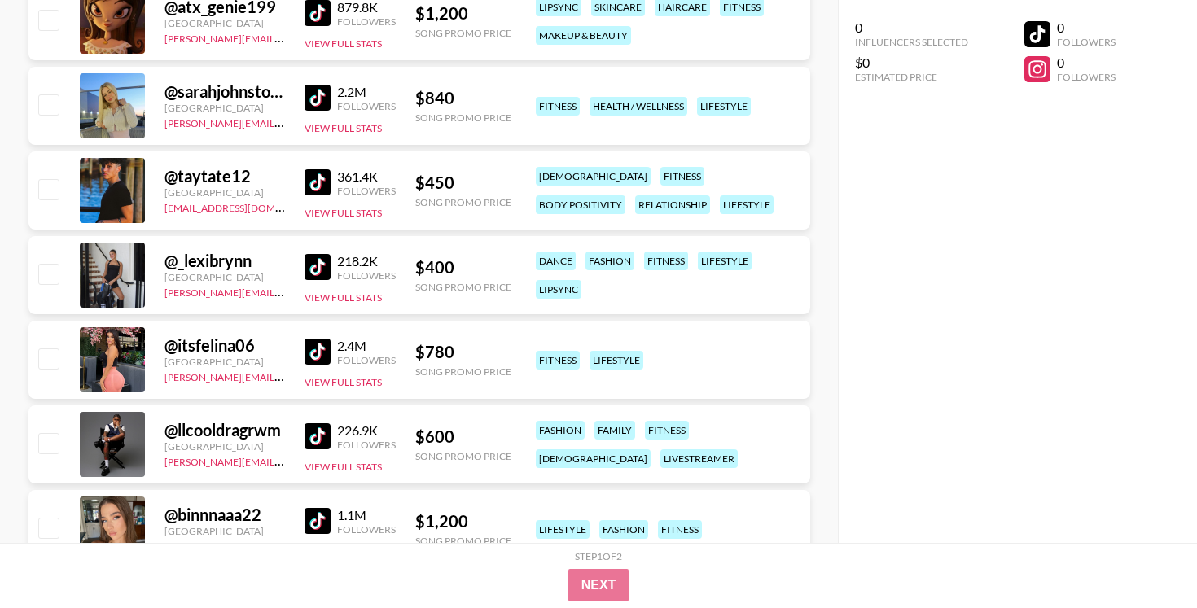
scroll to position [3659, 0]
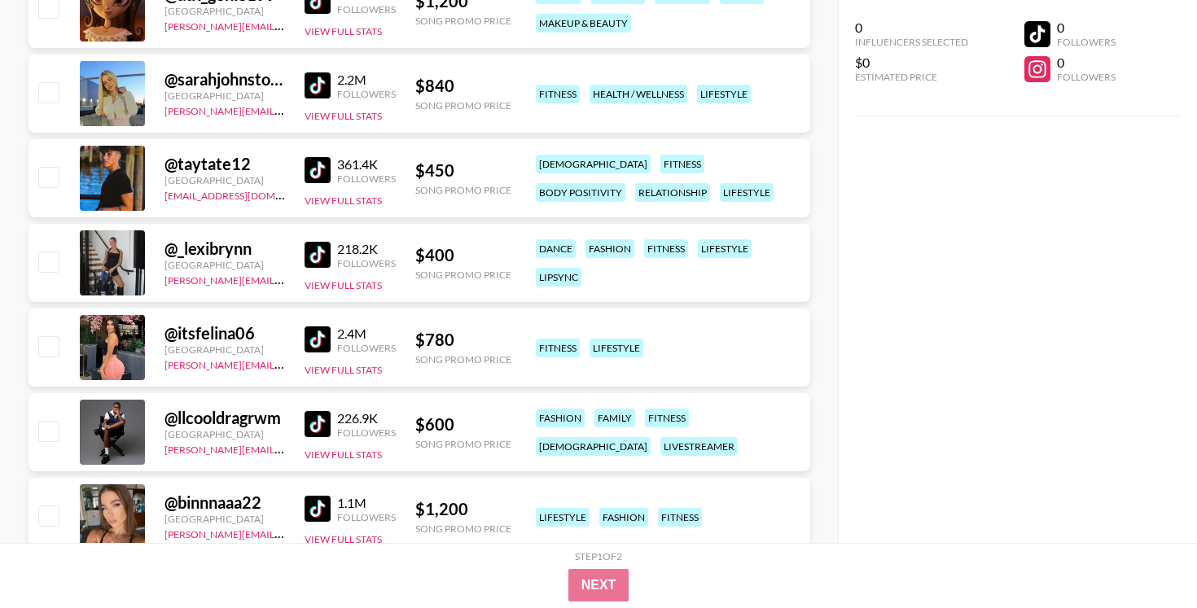
click at [314, 169] on img at bounding box center [318, 170] width 26 height 26
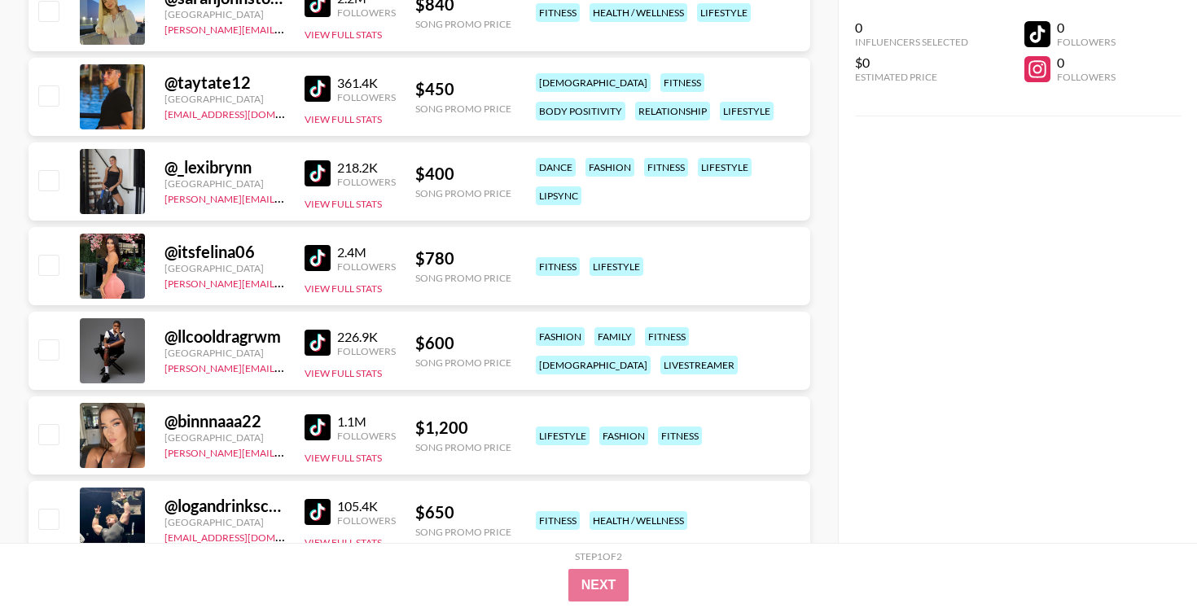
scroll to position [3763, 0]
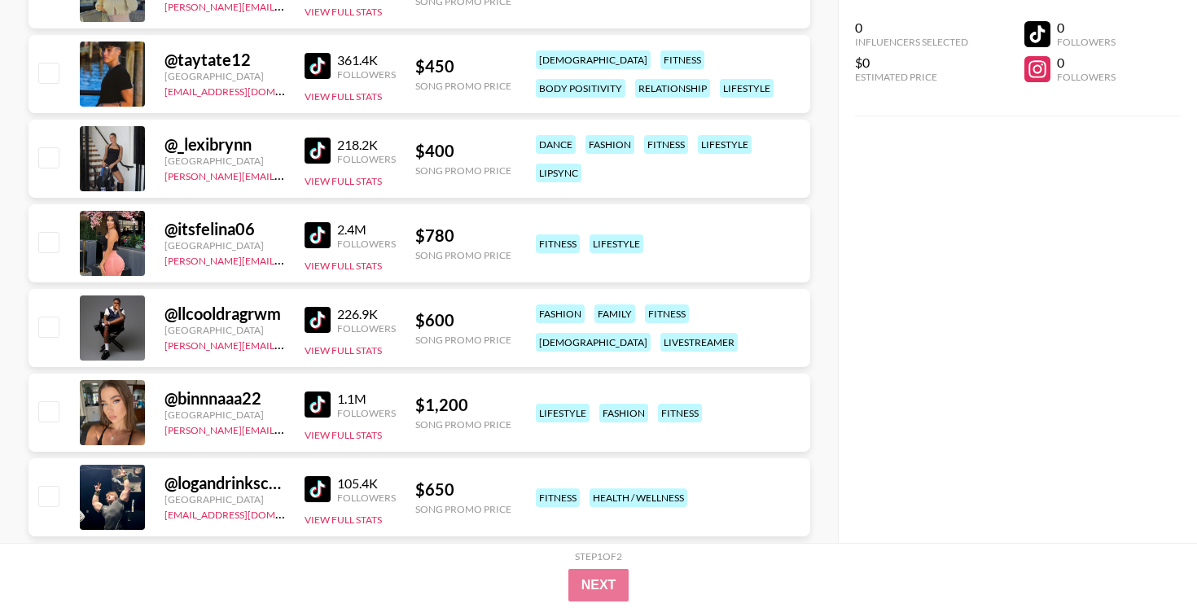
click at [305, 316] on img at bounding box center [318, 320] width 26 height 26
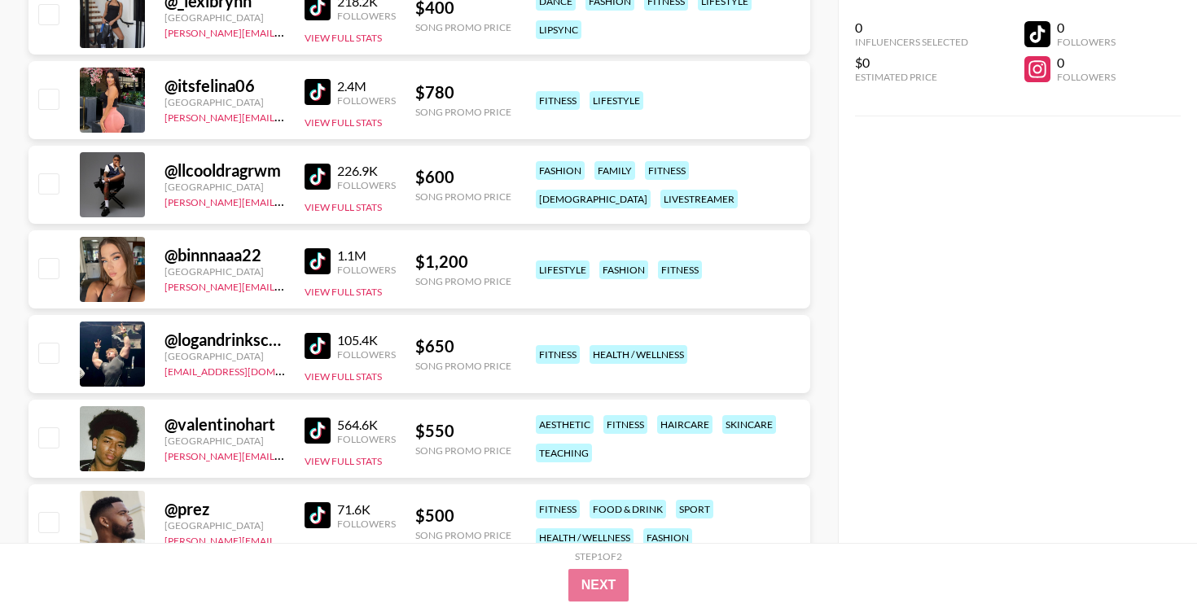
scroll to position [3934, 0]
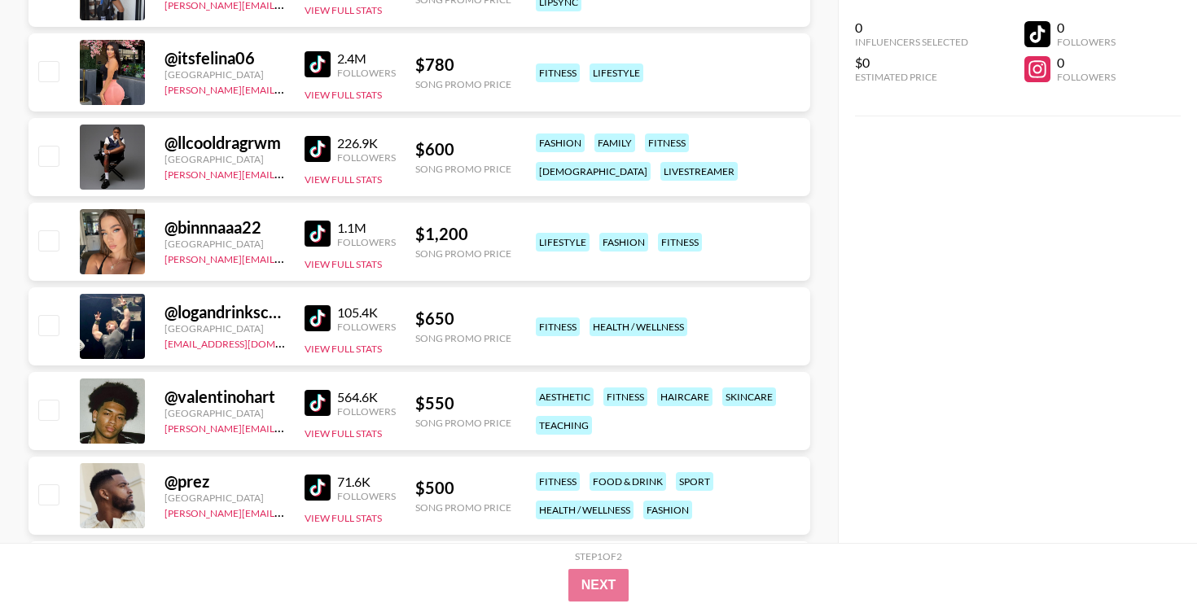
click at [317, 316] on img at bounding box center [318, 318] width 26 height 26
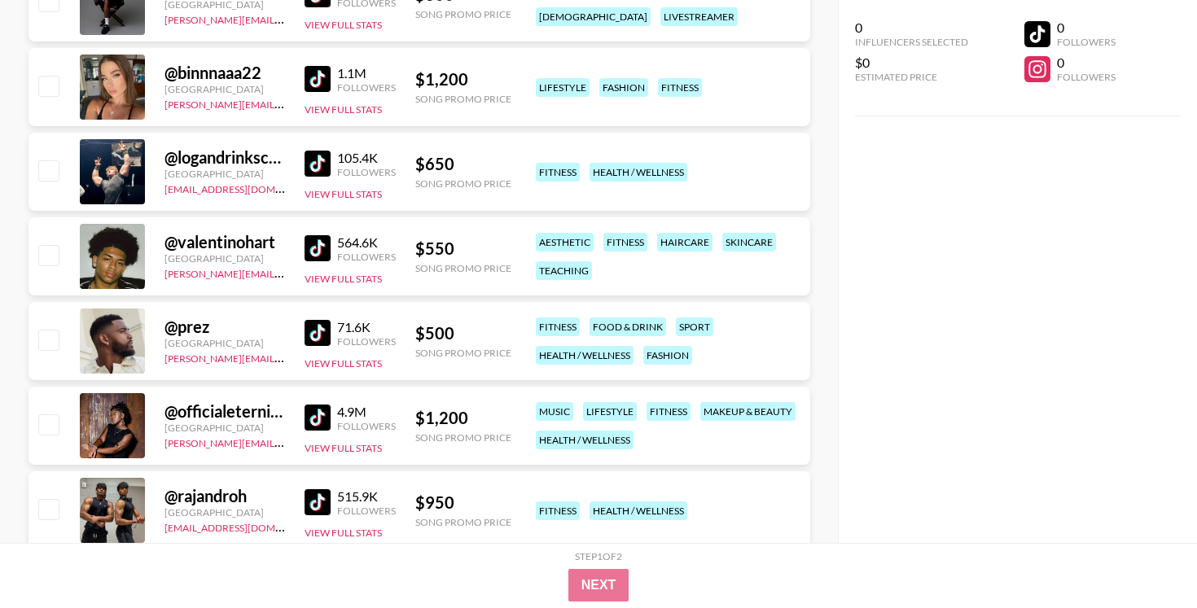
scroll to position [4092, 0]
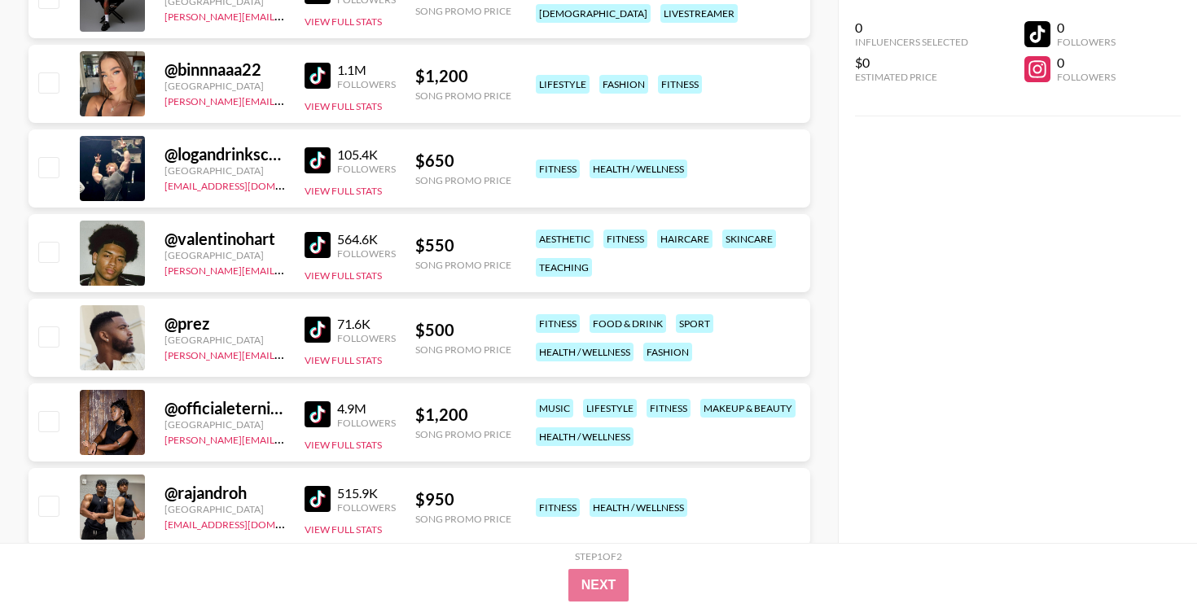
click at [326, 245] on img at bounding box center [318, 245] width 26 height 26
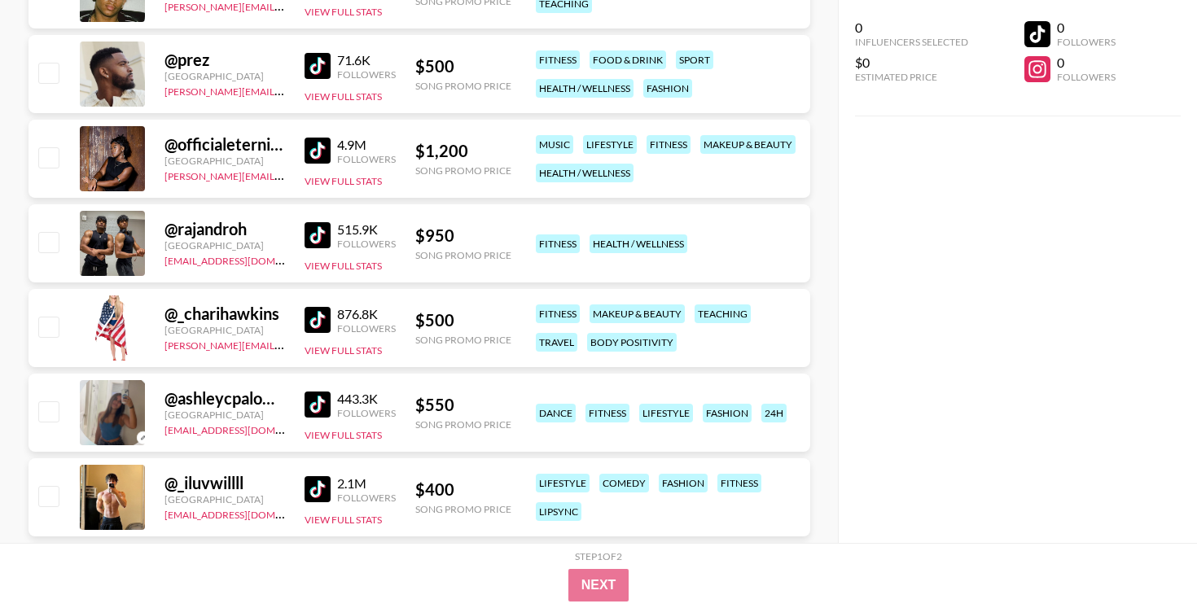
scroll to position [4367, 0]
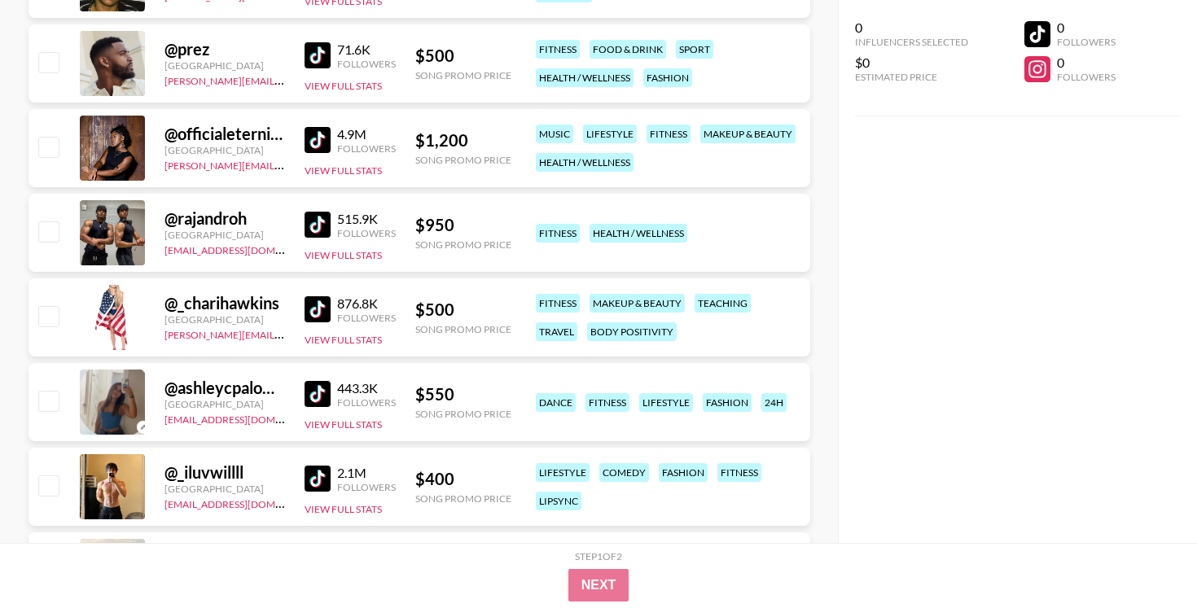
click at [321, 220] on img at bounding box center [318, 225] width 26 height 26
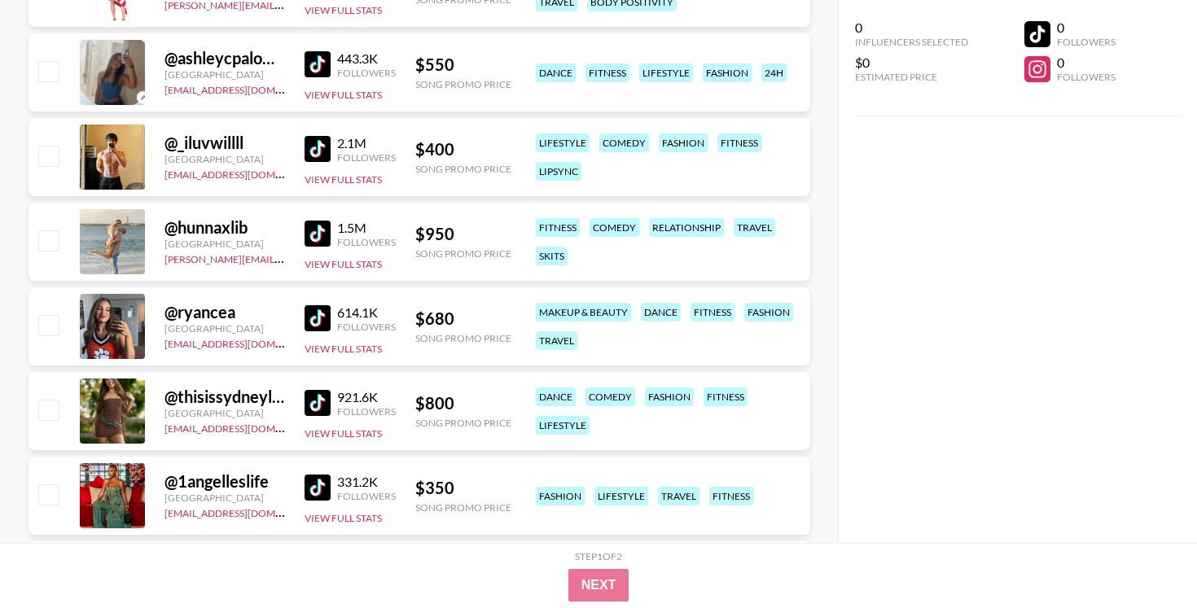
scroll to position [4698, 0]
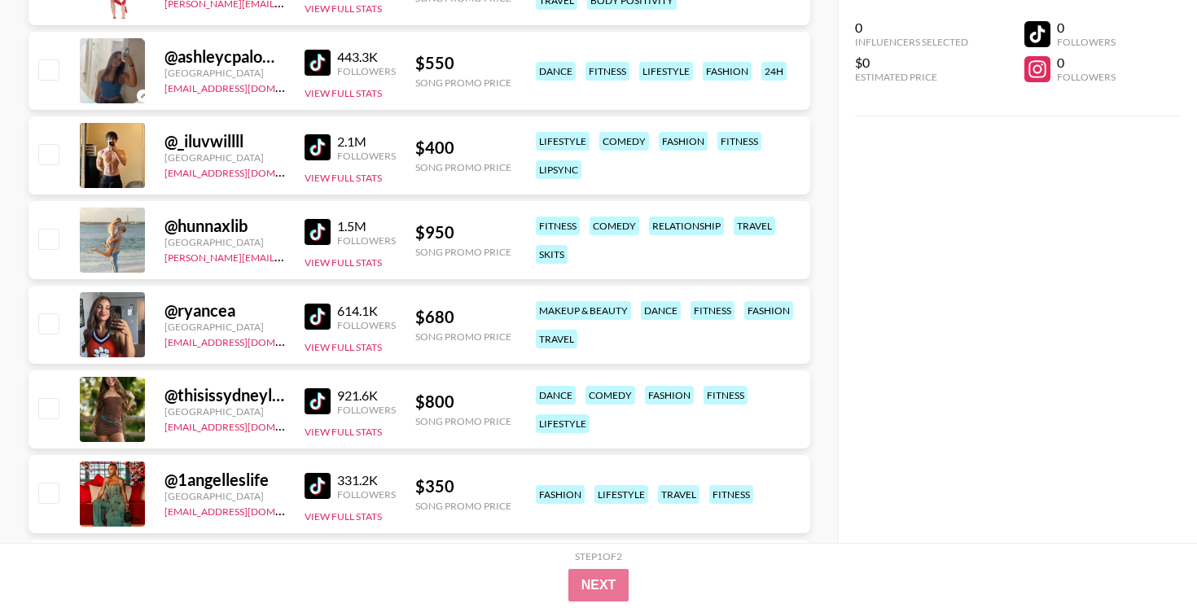
click at [324, 137] on img at bounding box center [318, 147] width 26 height 26
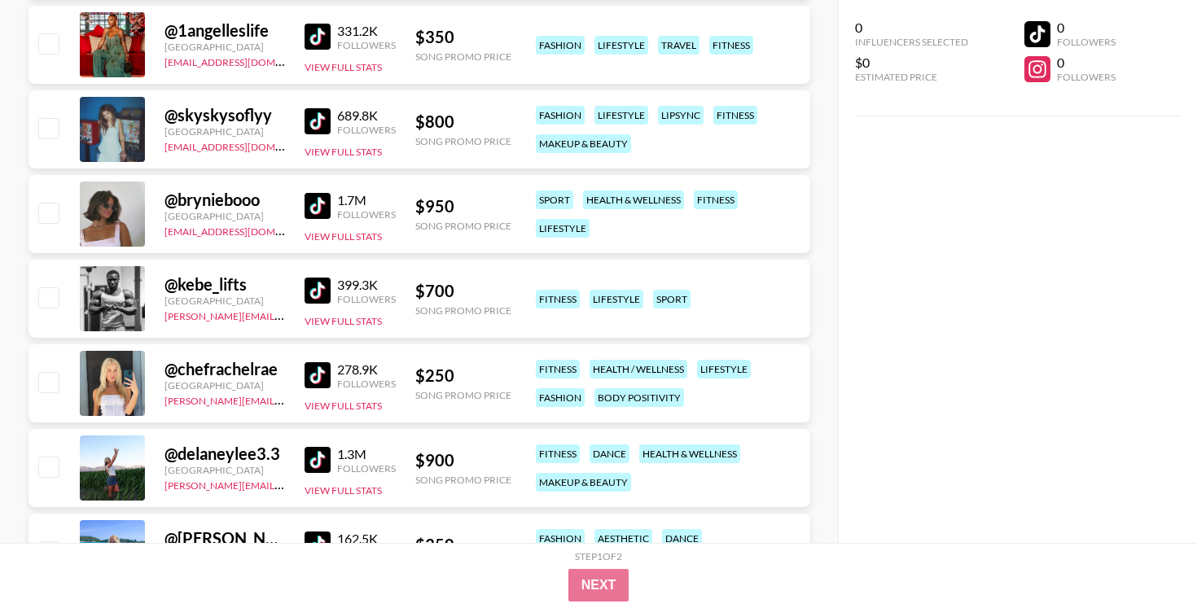
scroll to position [5148, 0]
click at [319, 287] on img at bounding box center [318, 290] width 26 height 26
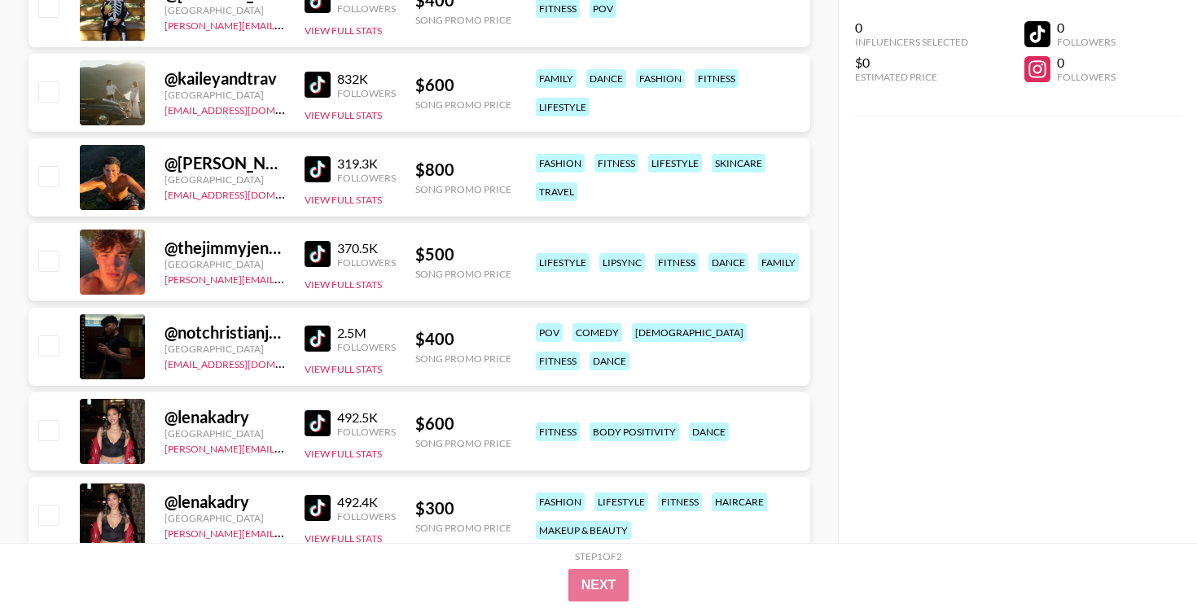
scroll to position [5867, 0]
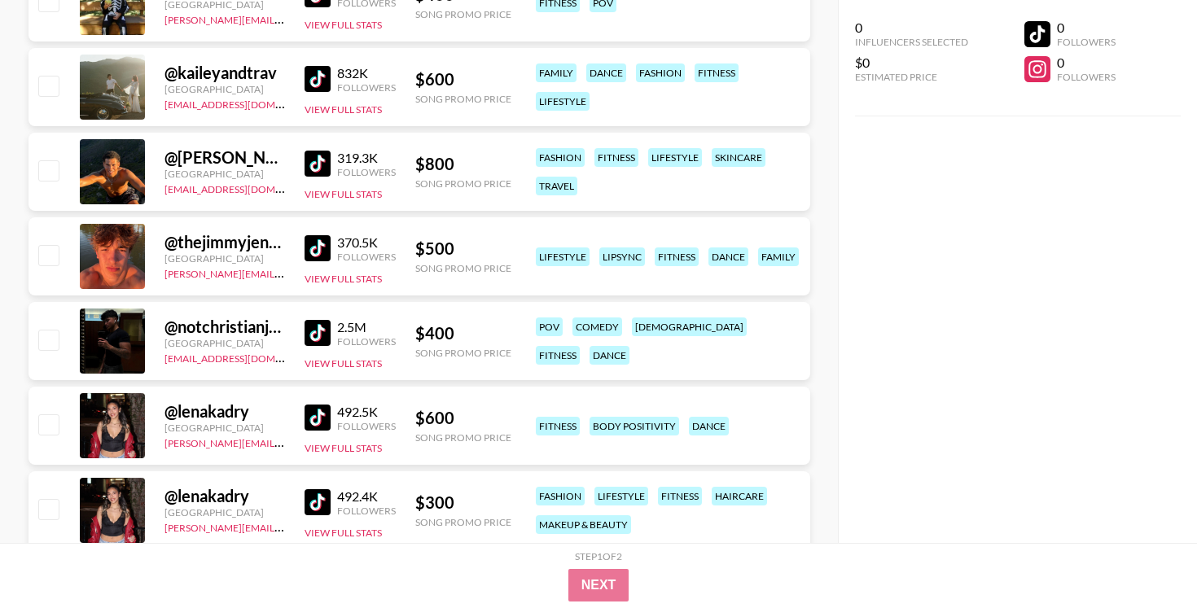
click at [315, 157] on img at bounding box center [318, 164] width 26 height 26
click at [325, 249] on img at bounding box center [318, 248] width 26 height 26
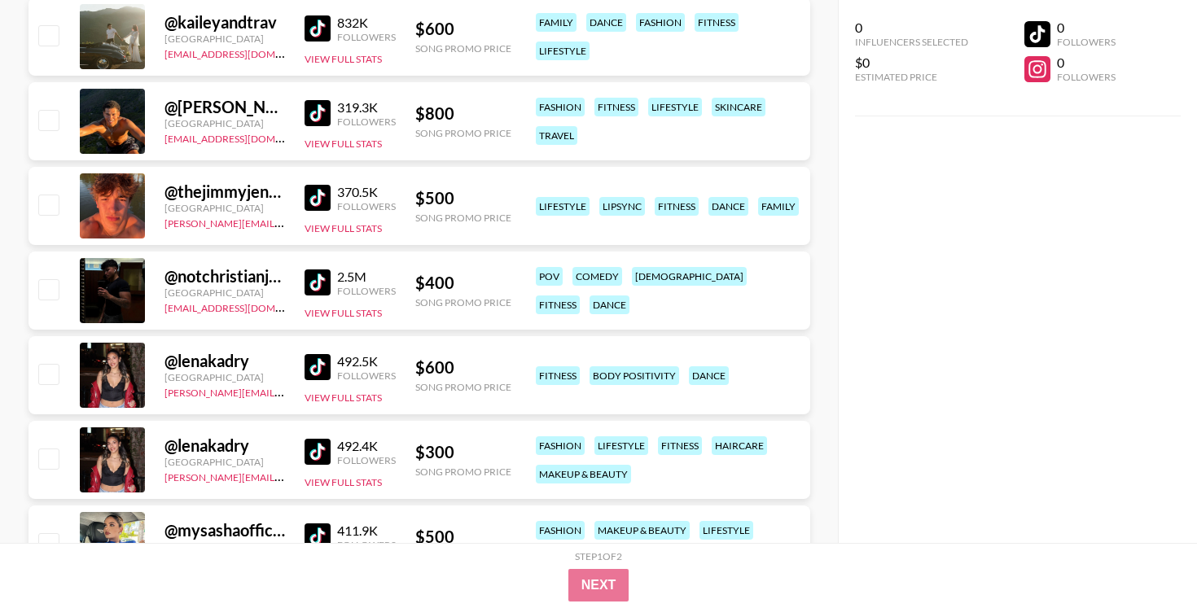
scroll to position [5923, 0]
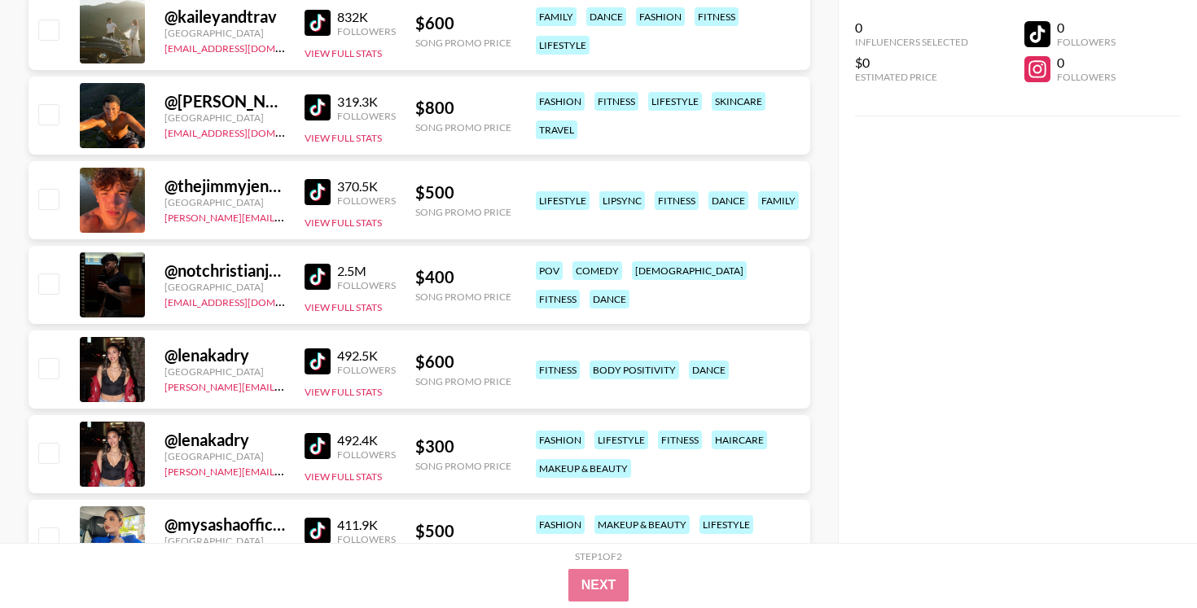
click at [316, 272] on img at bounding box center [318, 277] width 26 height 26
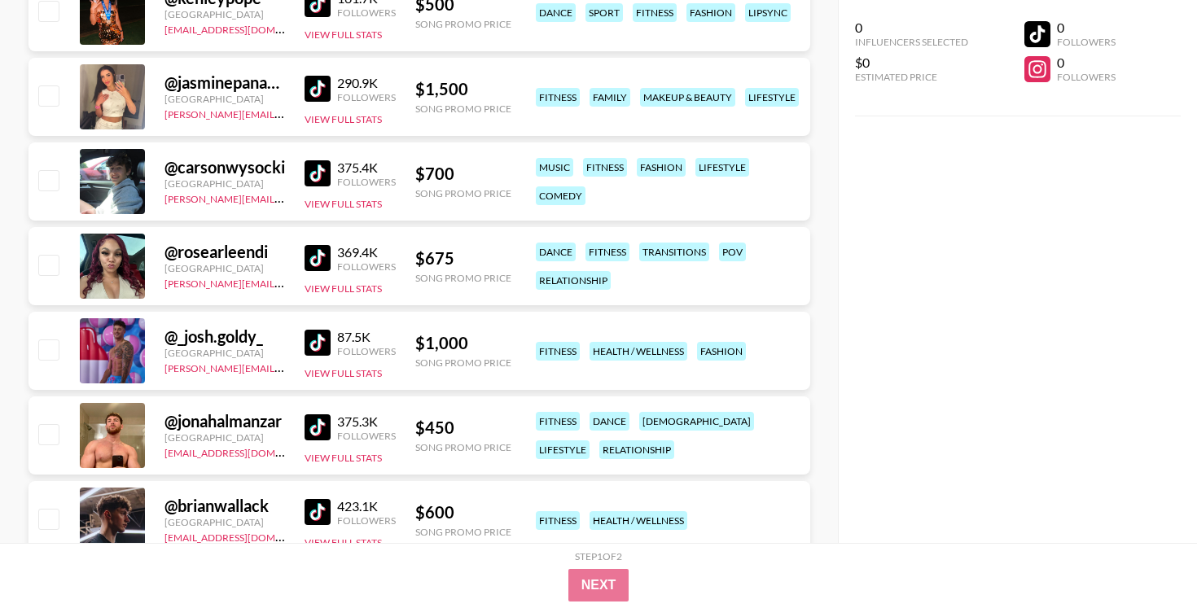
scroll to position [6686, 0]
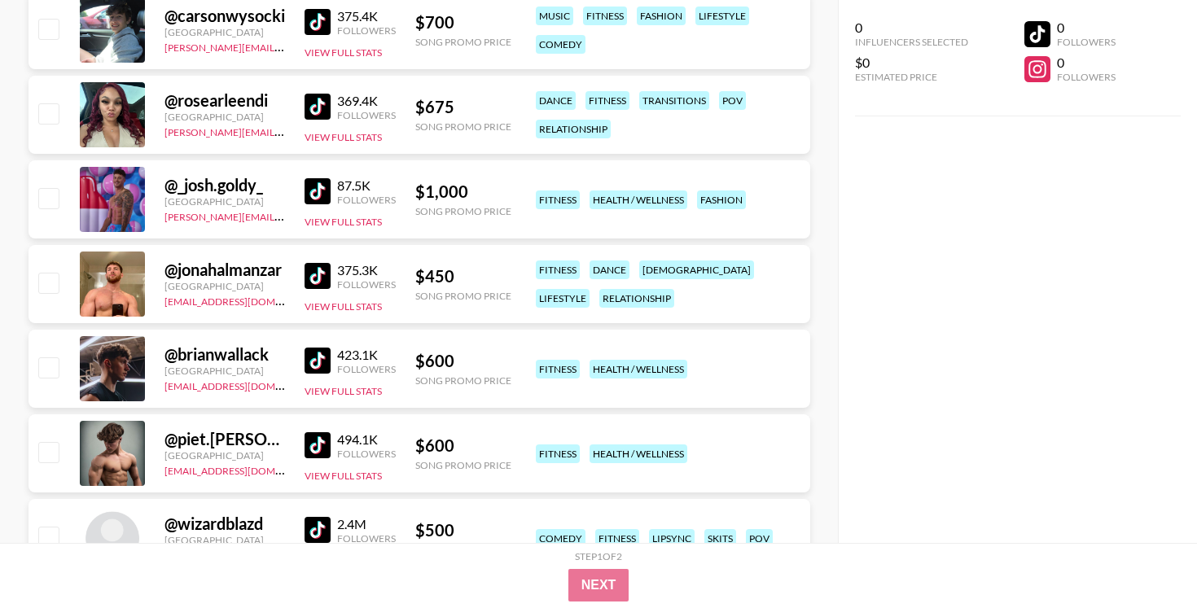
click at [312, 274] on img at bounding box center [318, 276] width 26 height 26
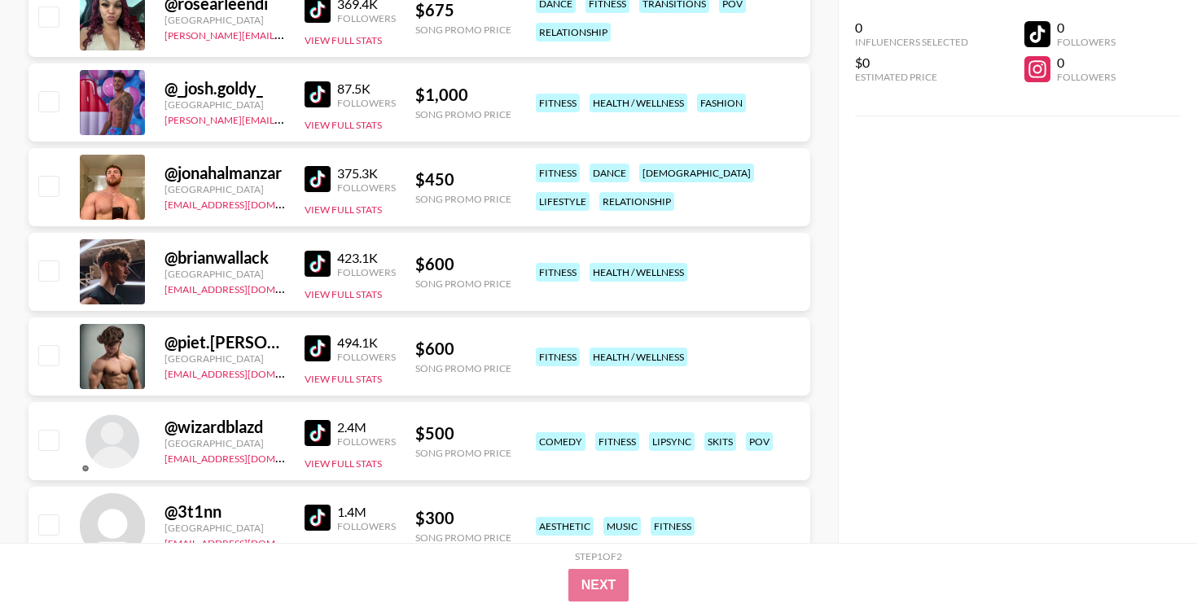
scroll to position [6785, 0]
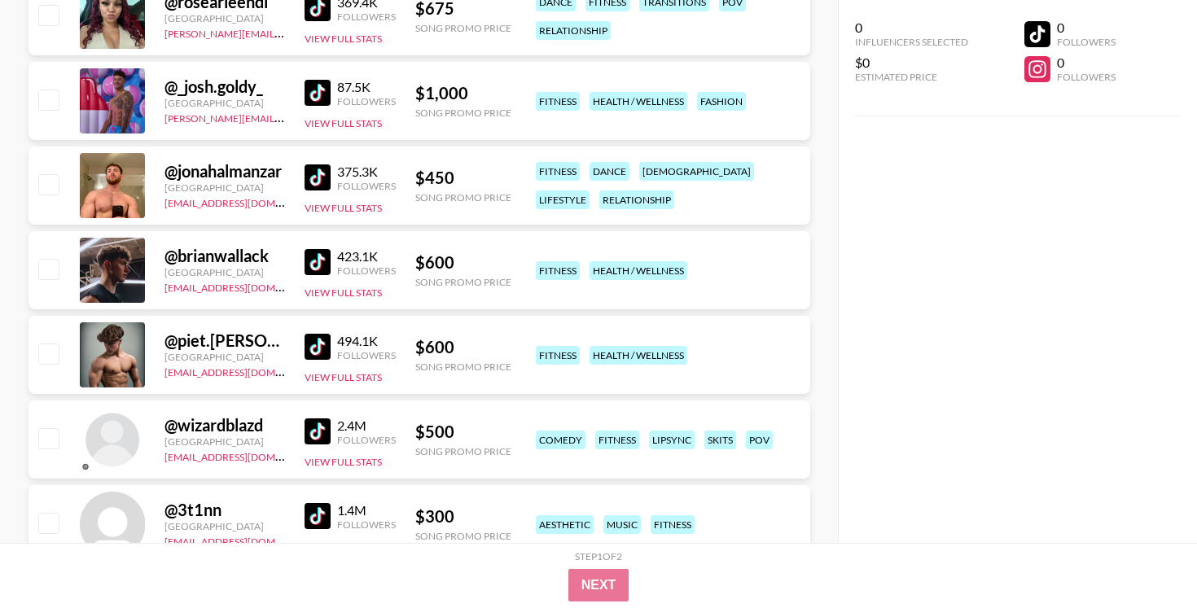
click at [320, 348] on img at bounding box center [318, 347] width 26 height 26
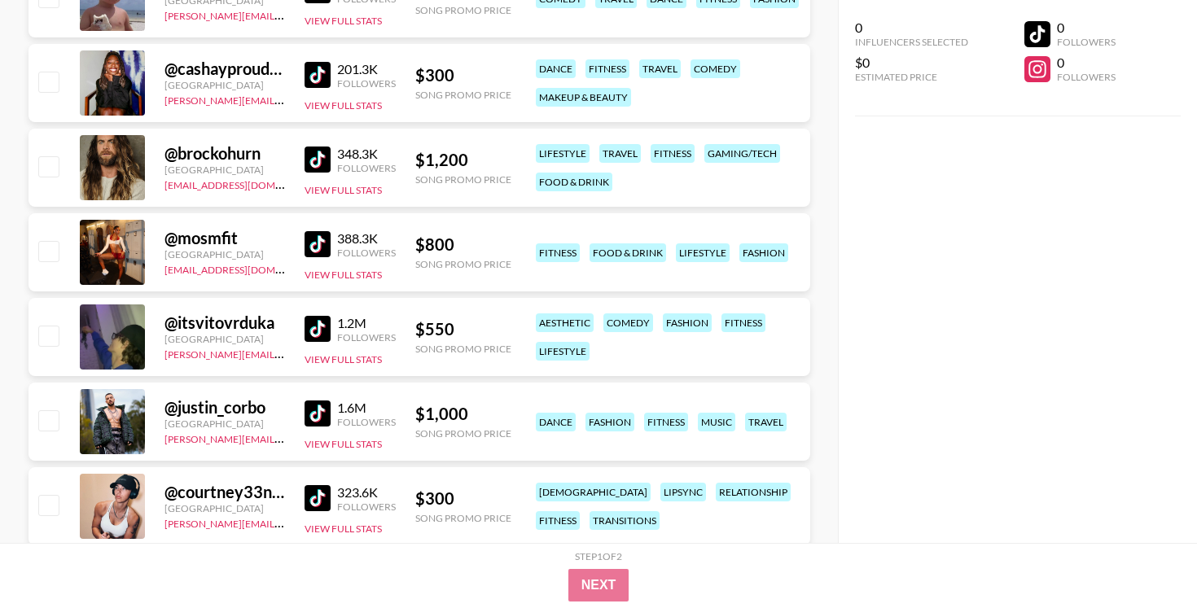
scroll to position [7437, 0]
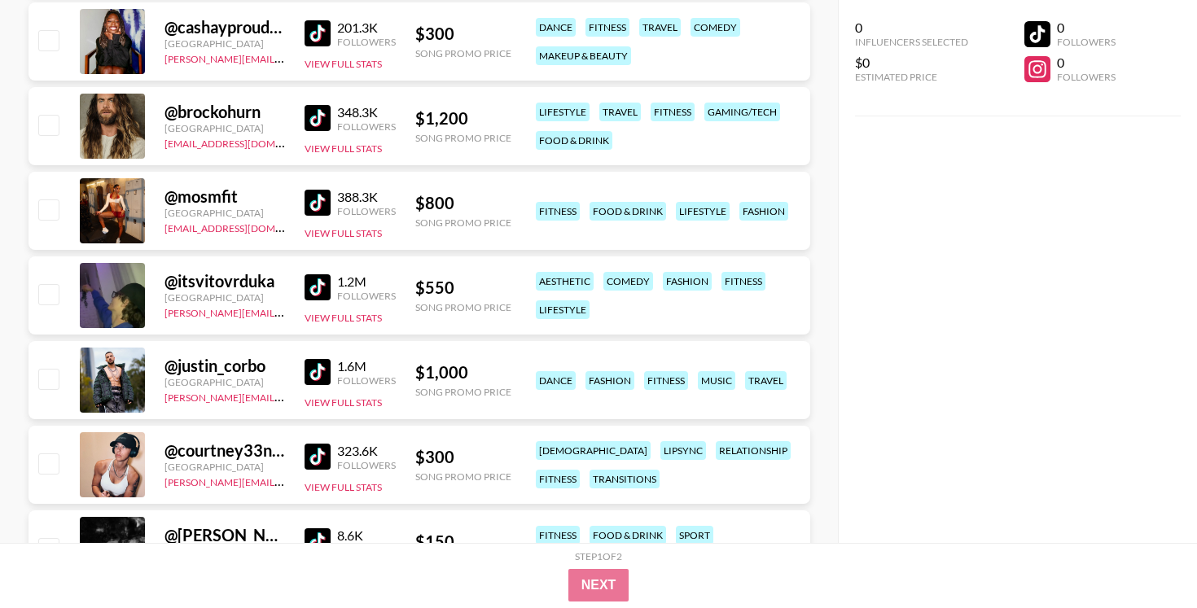
click at [314, 112] on img at bounding box center [318, 118] width 26 height 26
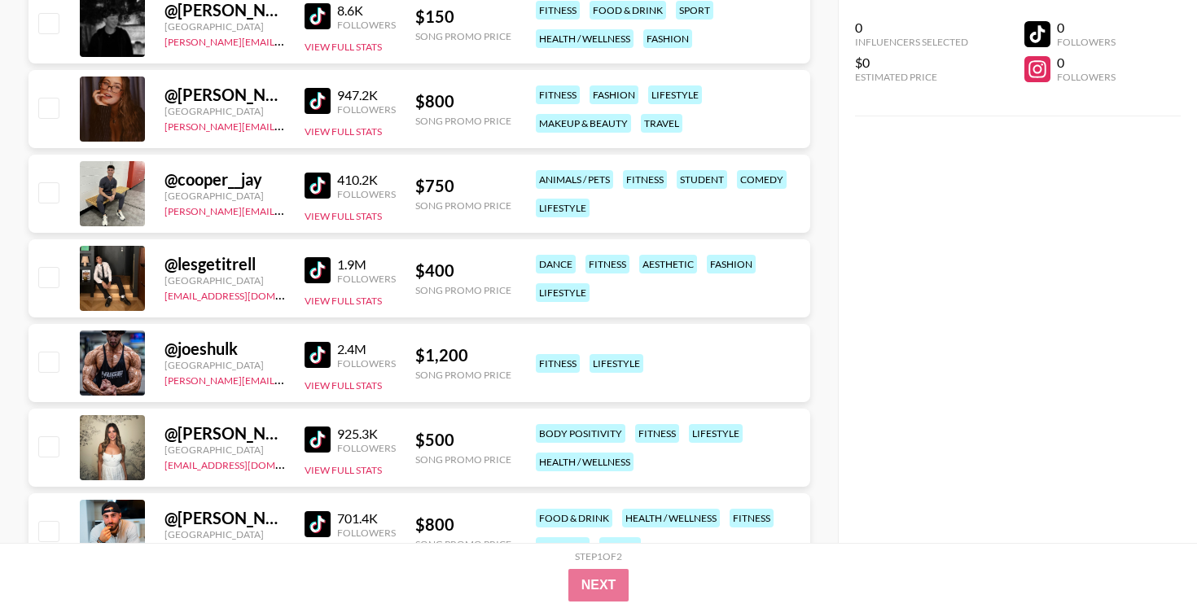
scroll to position [7965, 0]
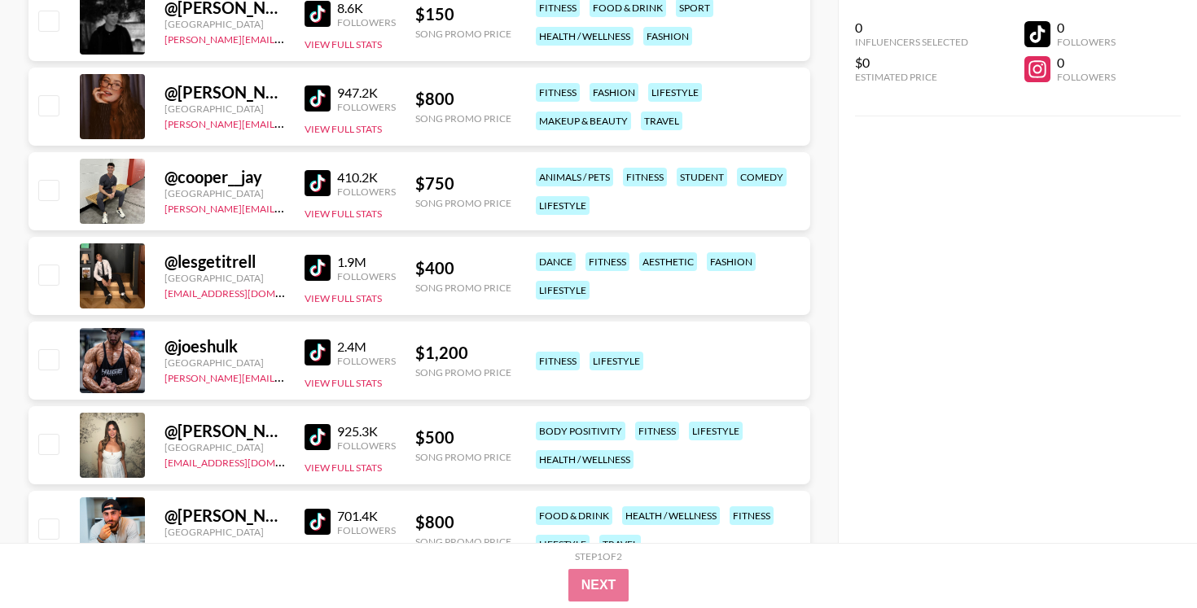
click at [313, 353] on img at bounding box center [318, 353] width 26 height 26
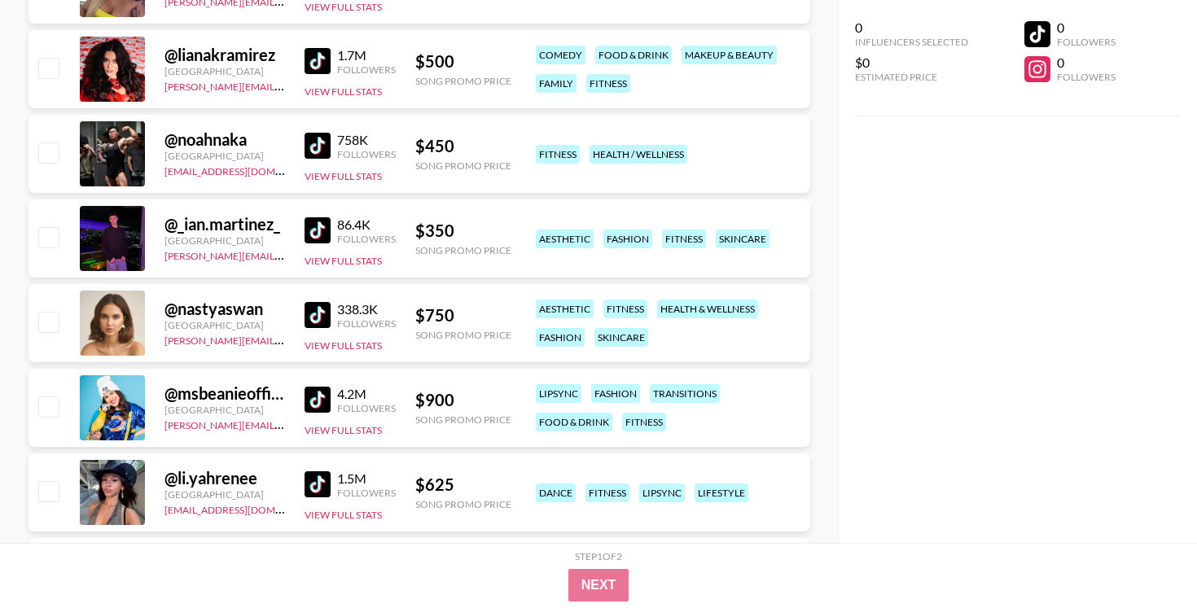
scroll to position [8596, 0]
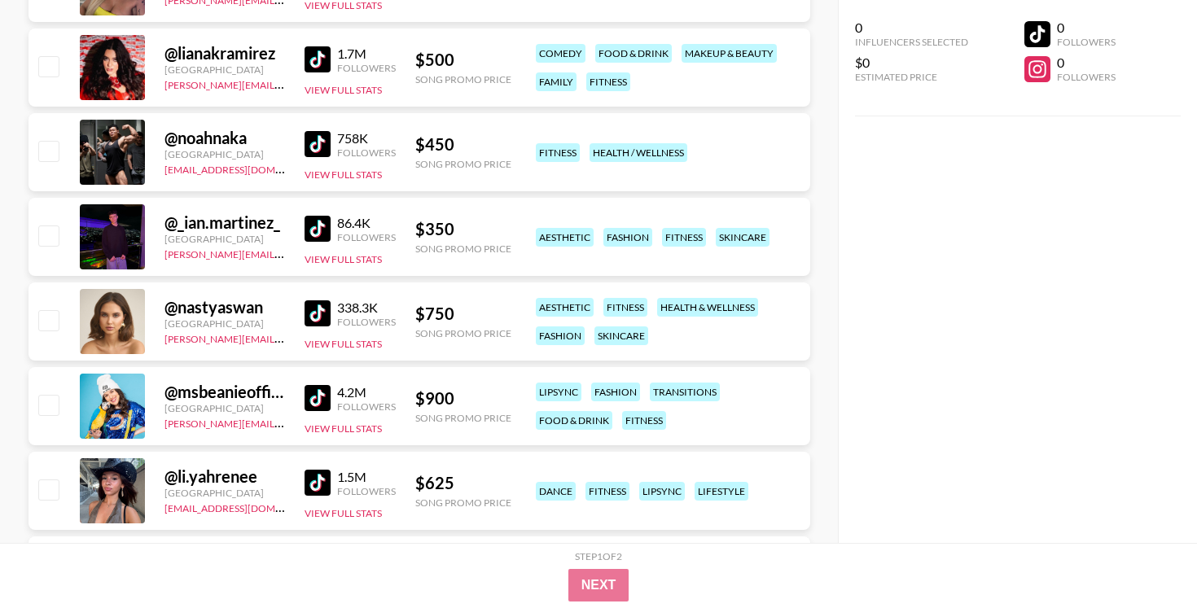
click at [311, 139] on img at bounding box center [318, 144] width 26 height 26
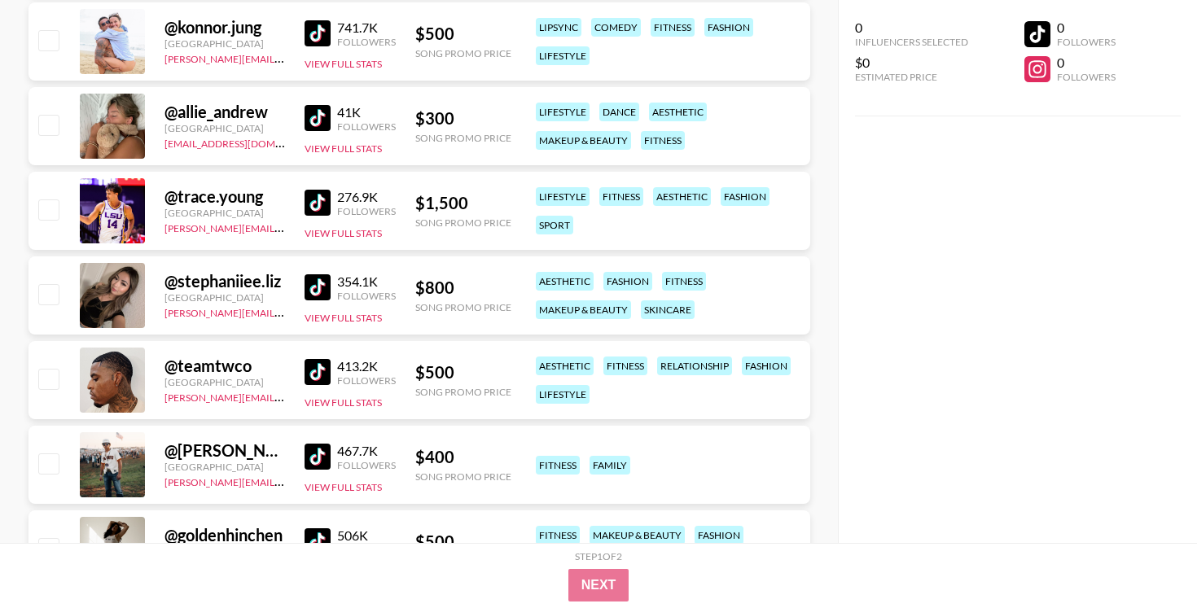
scroll to position [9233, 0]
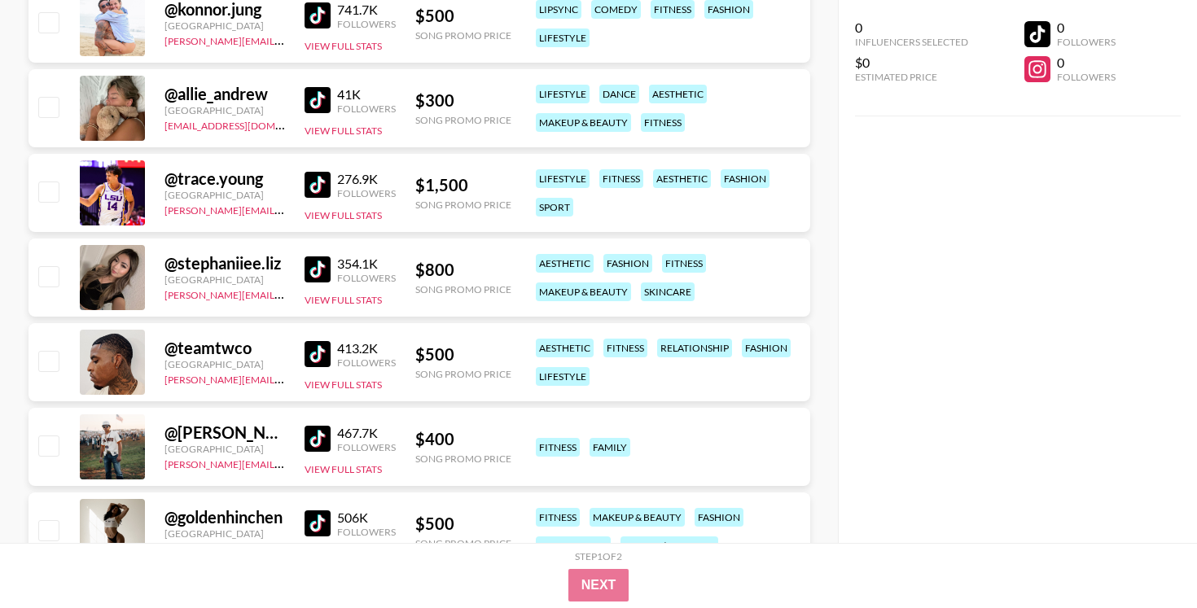
click at [309, 347] on img at bounding box center [318, 354] width 26 height 26
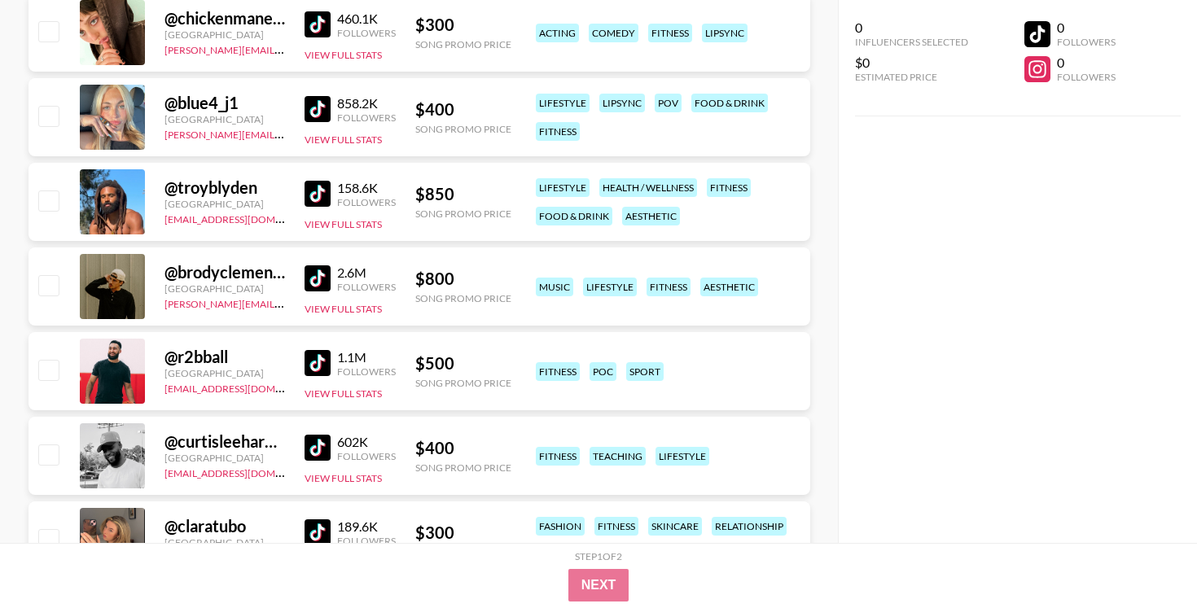
scroll to position [10327, 0]
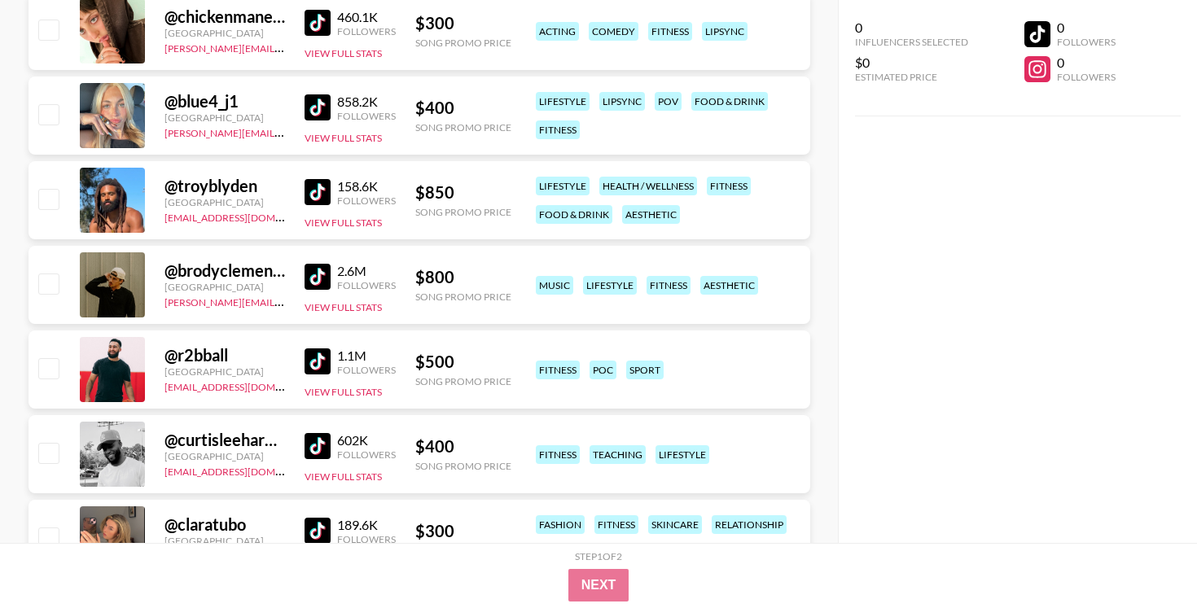
click at [314, 363] on img at bounding box center [318, 361] width 26 height 26
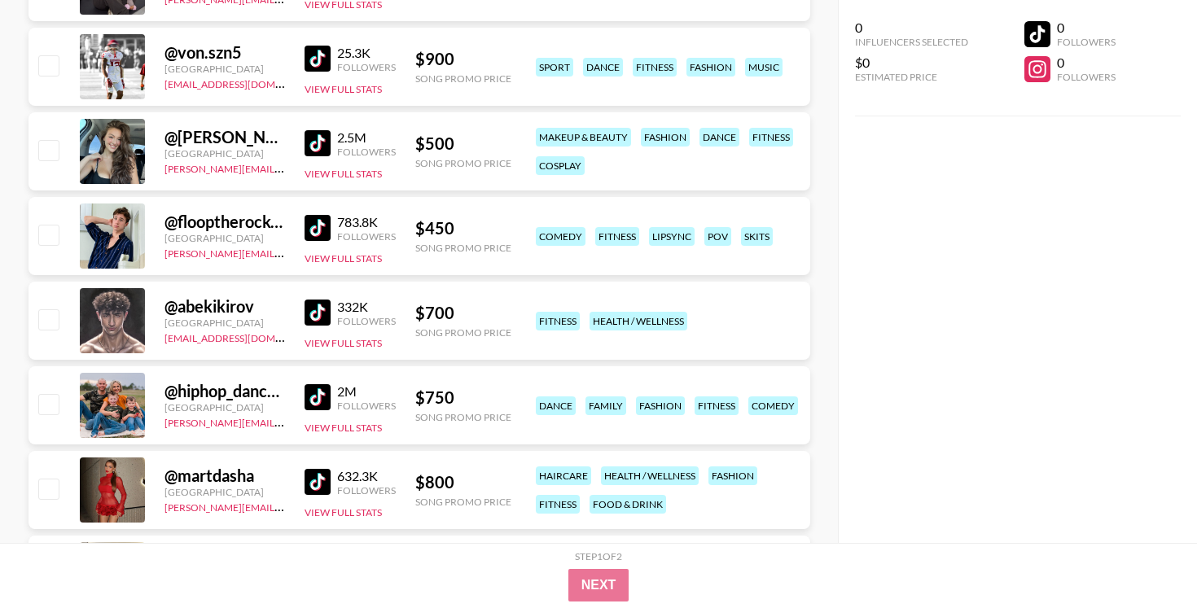
scroll to position [11396, 0]
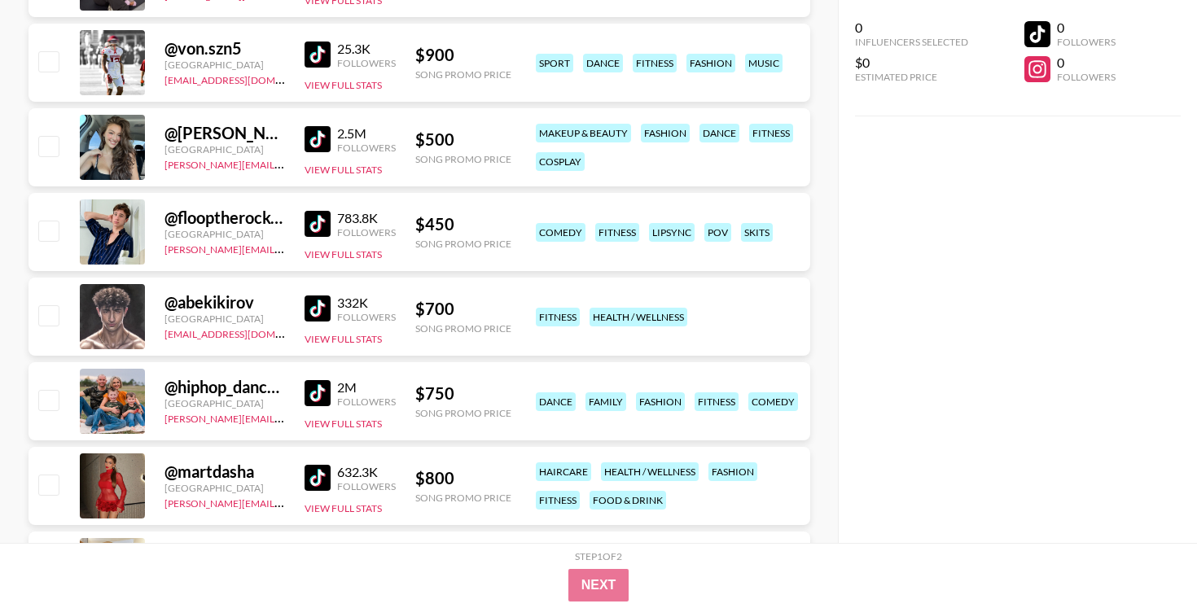
click at [317, 307] on img at bounding box center [318, 309] width 26 height 26
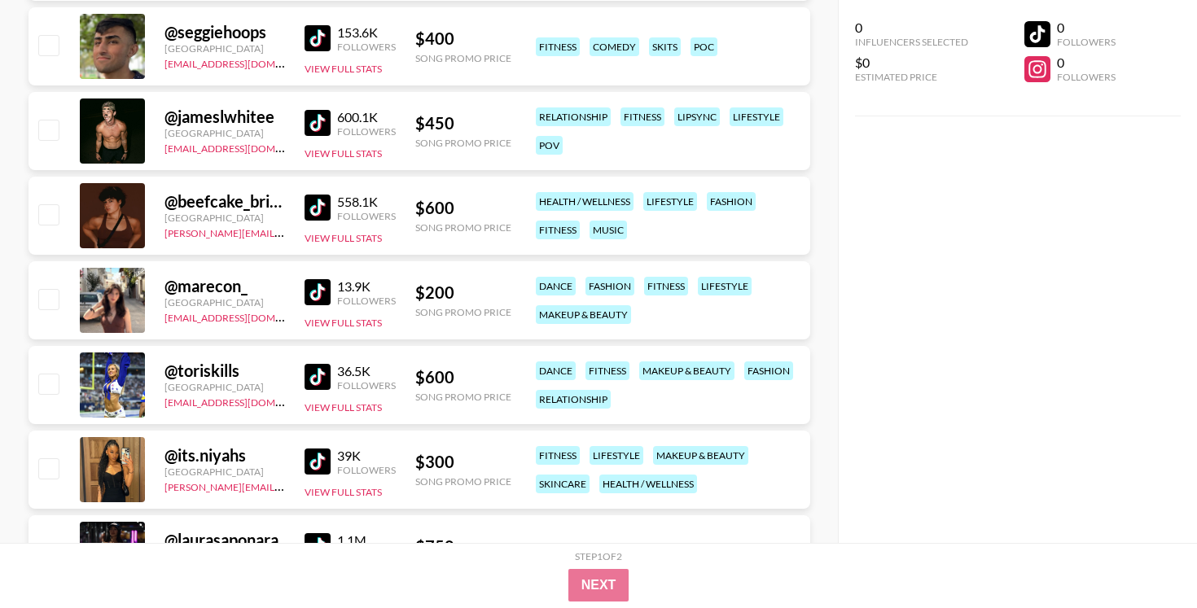
scroll to position [13104, 0]
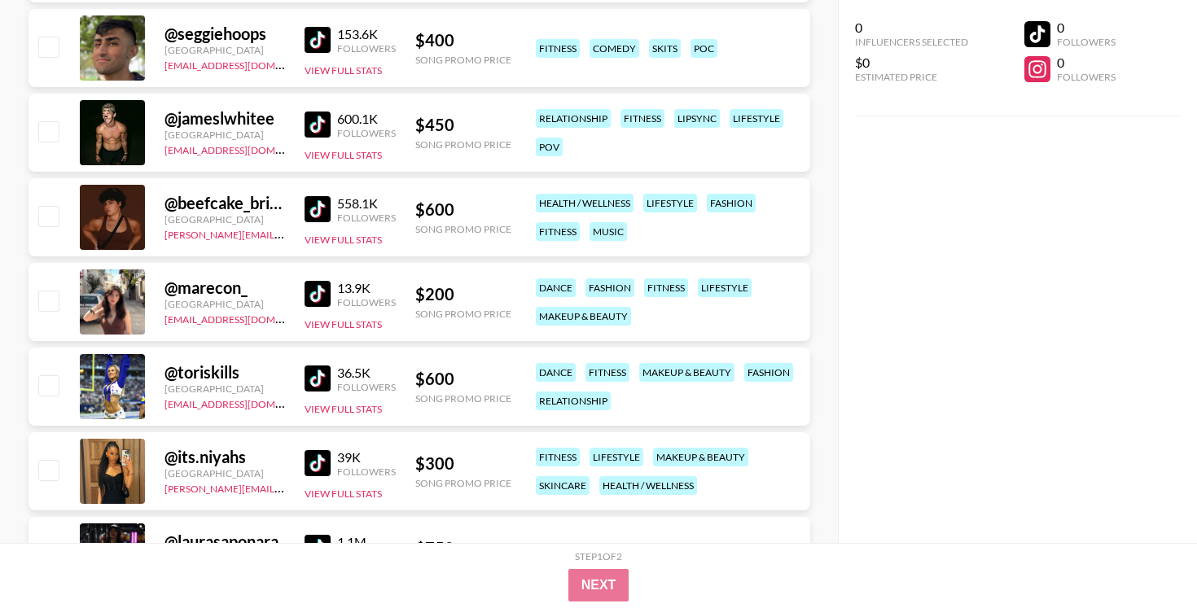
click at [322, 121] on img at bounding box center [318, 125] width 26 height 26
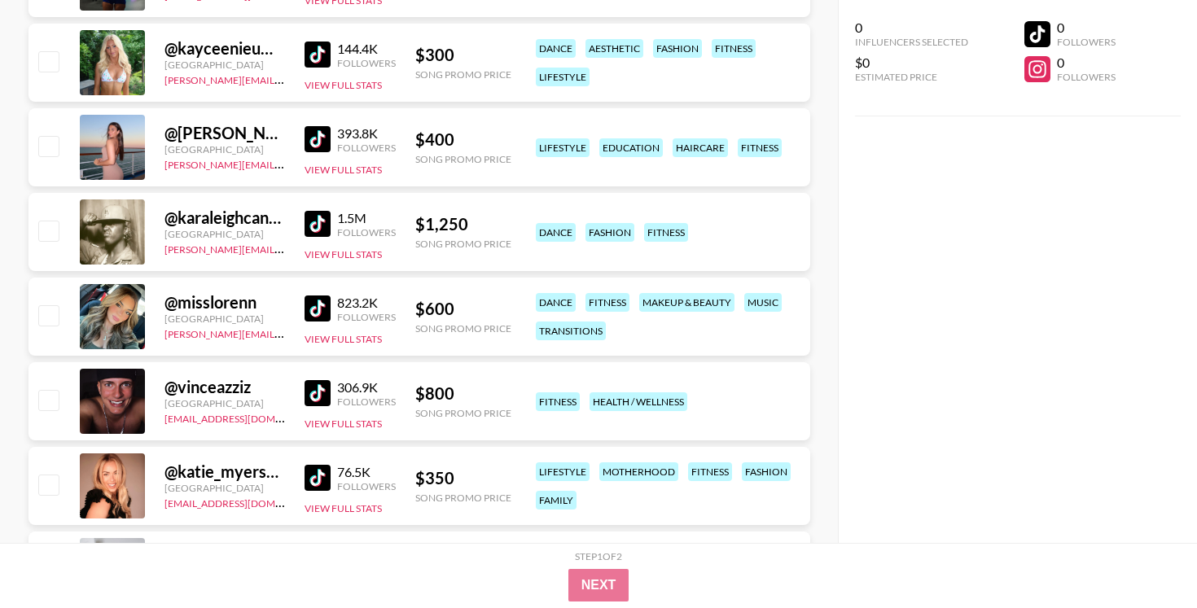
scroll to position [13690, 0]
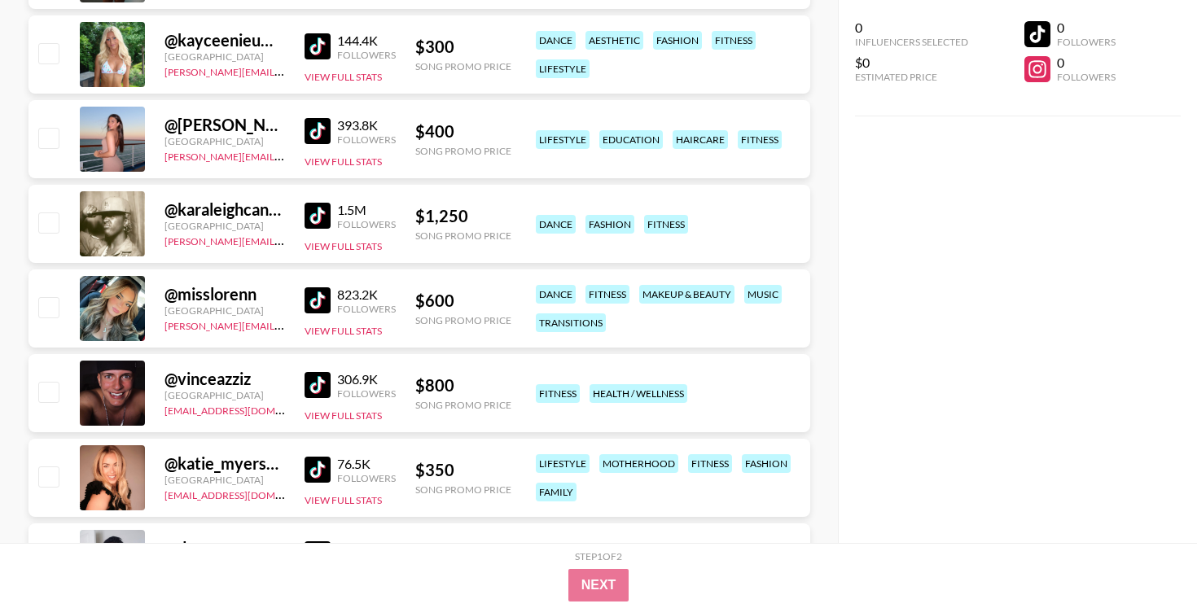
click at [317, 383] on img at bounding box center [318, 385] width 26 height 26
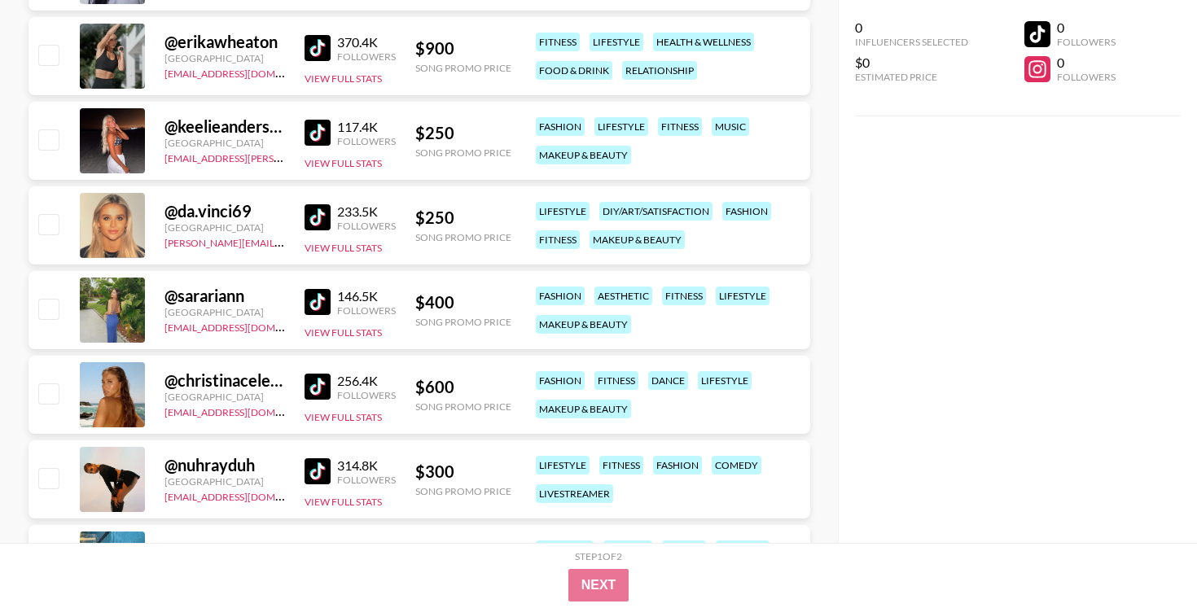
scroll to position [14494, 0]
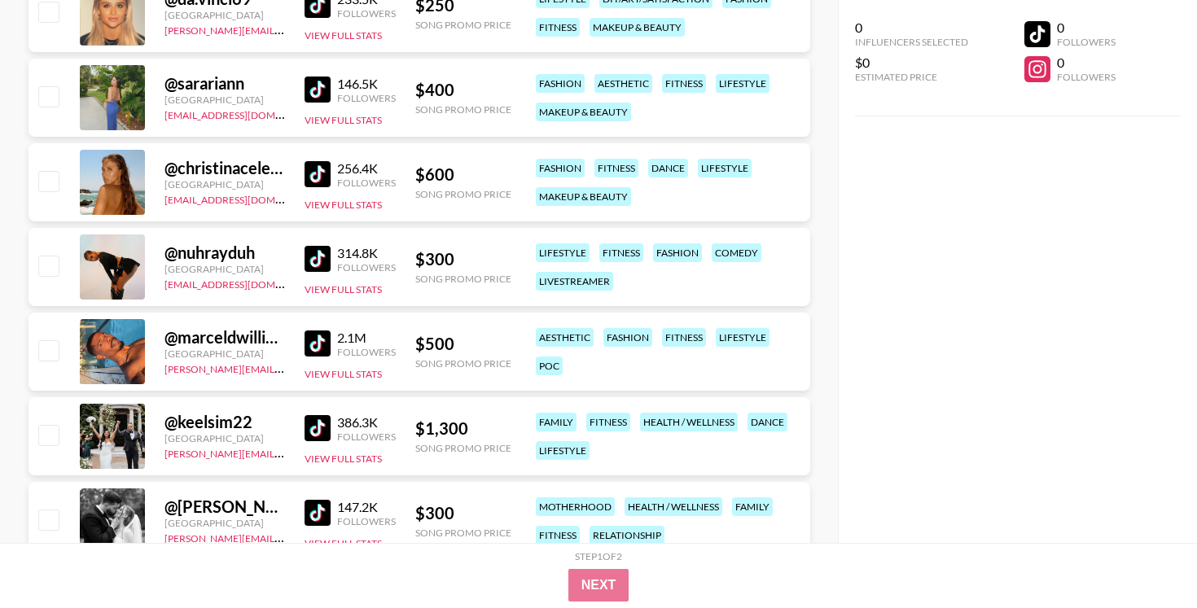
click at [320, 343] on img at bounding box center [318, 344] width 26 height 26
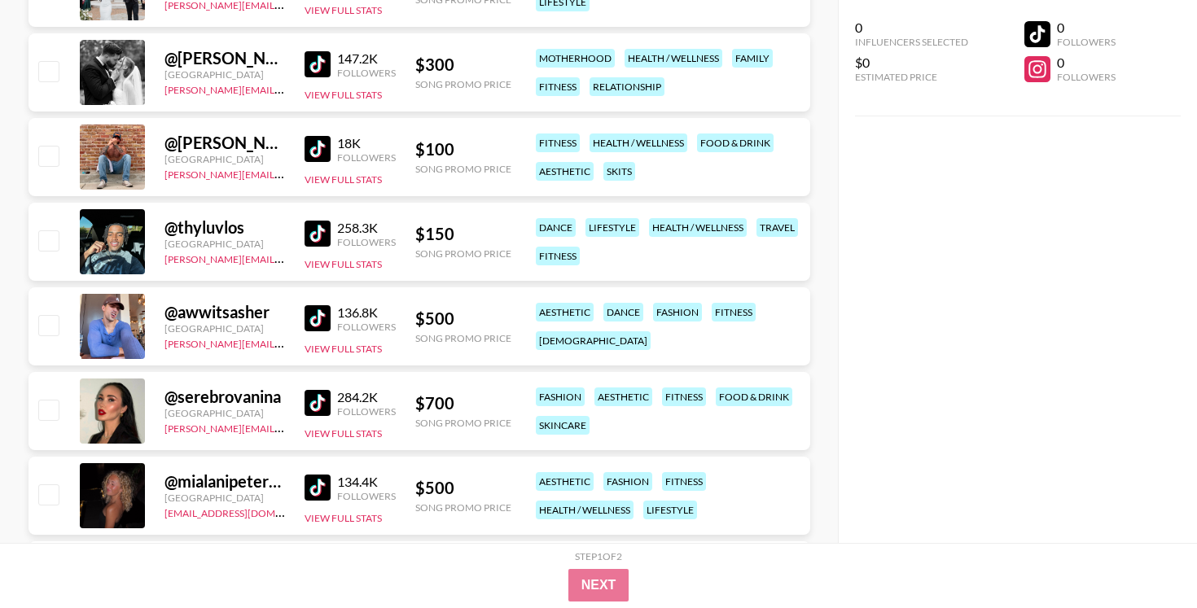
scroll to position [14944, 0]
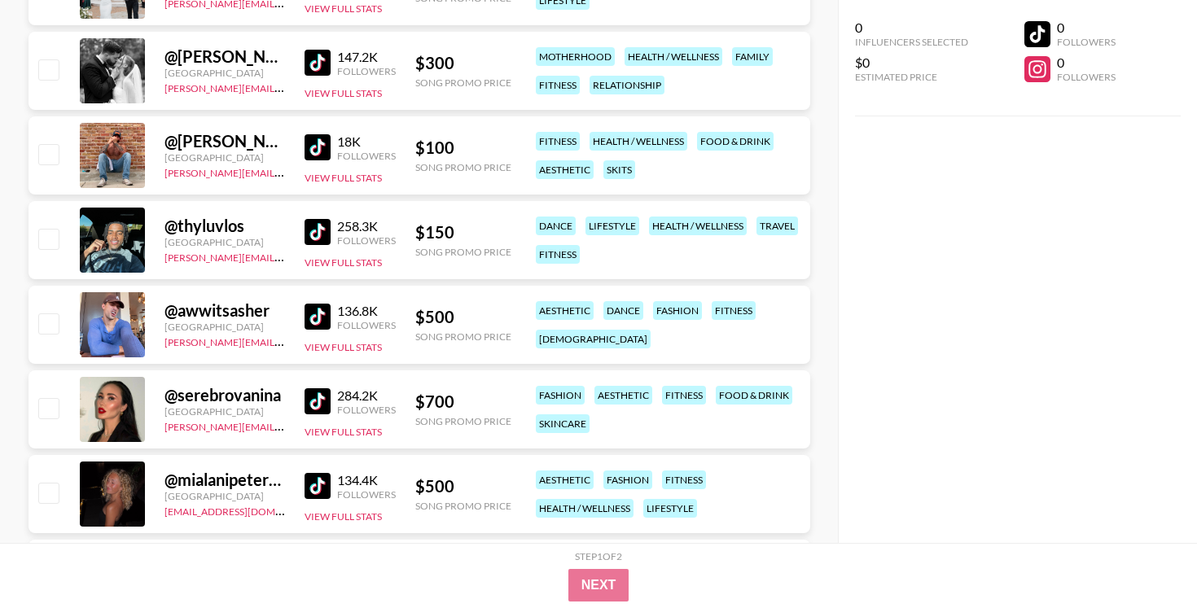
click at [318, 228] on img at bounding box center [318, 232] width 26 height 26
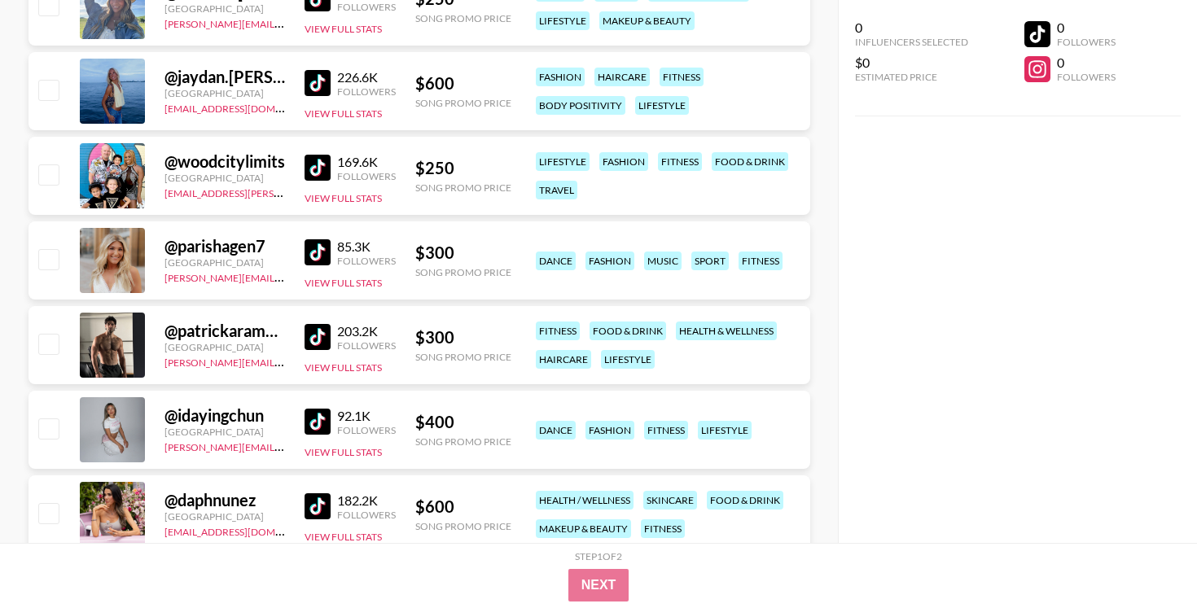
scroll to position [15530, 0]
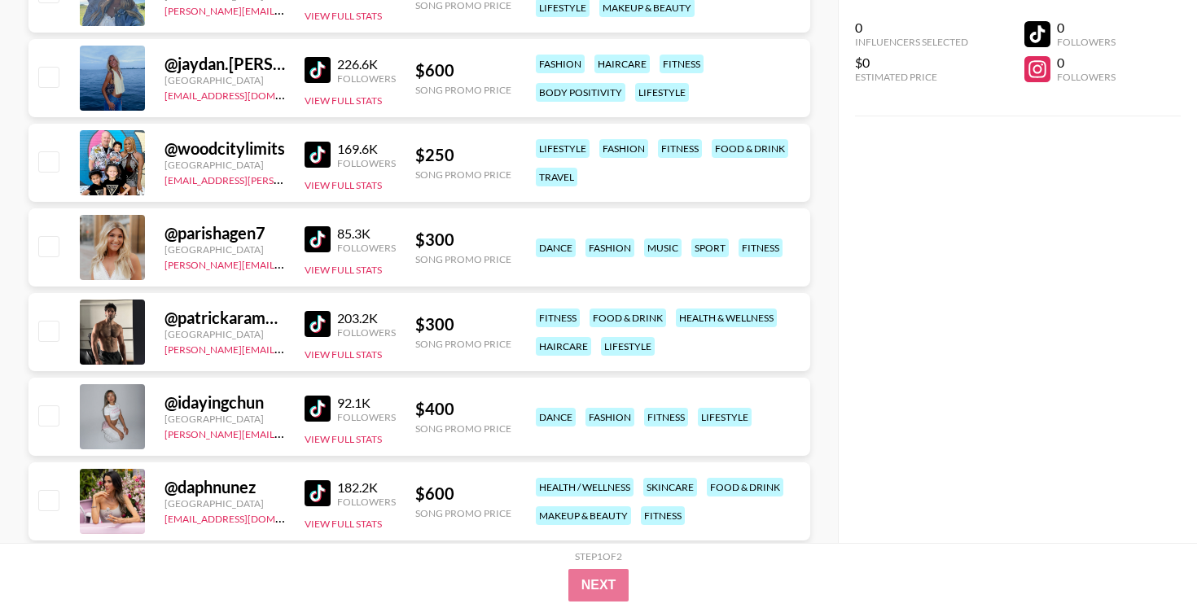
click at [320, 328] on img at bounding box center [318, 324] width 26 height 26
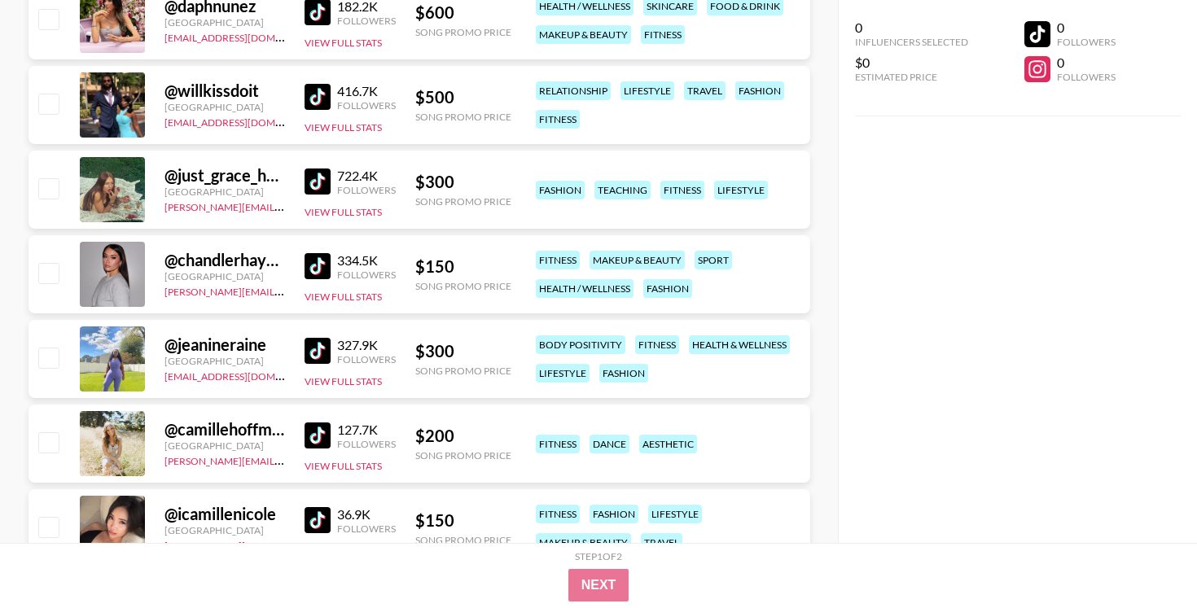
scroll to position [16048, 0]
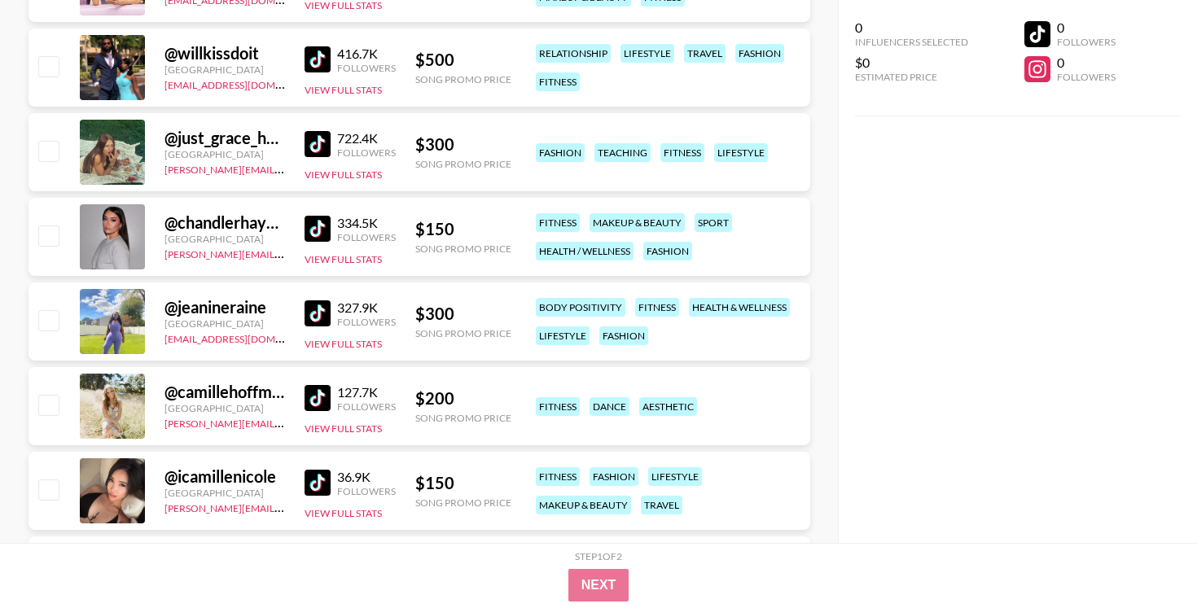
click at [325, 305] on img at bounding box center [318, 313] width 26 height 26
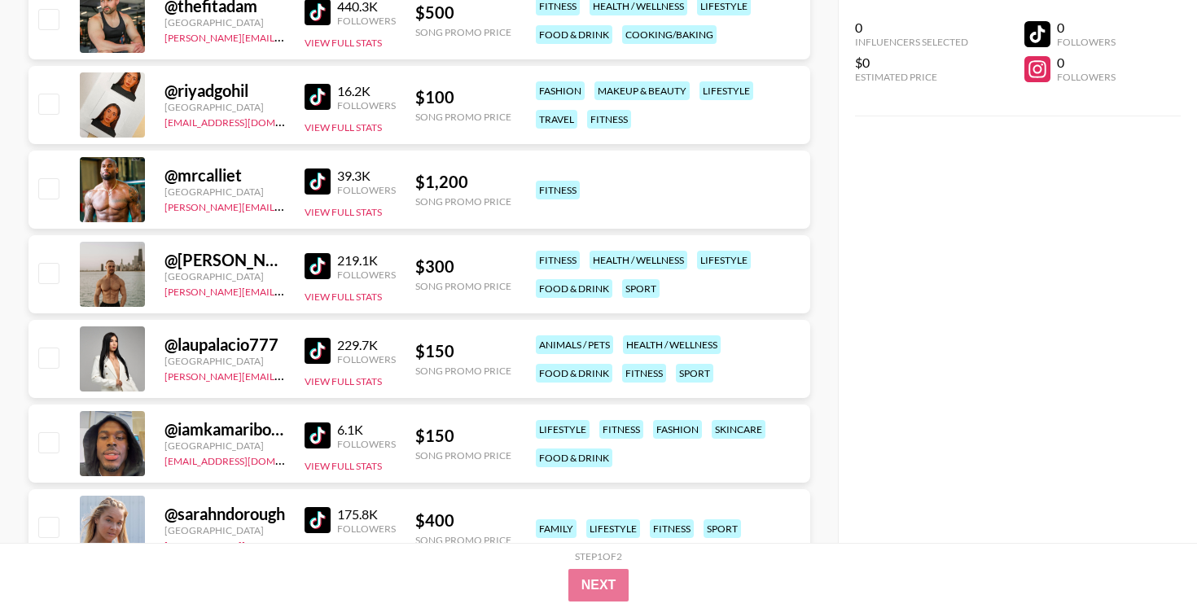
scroll to position [18930, 0]
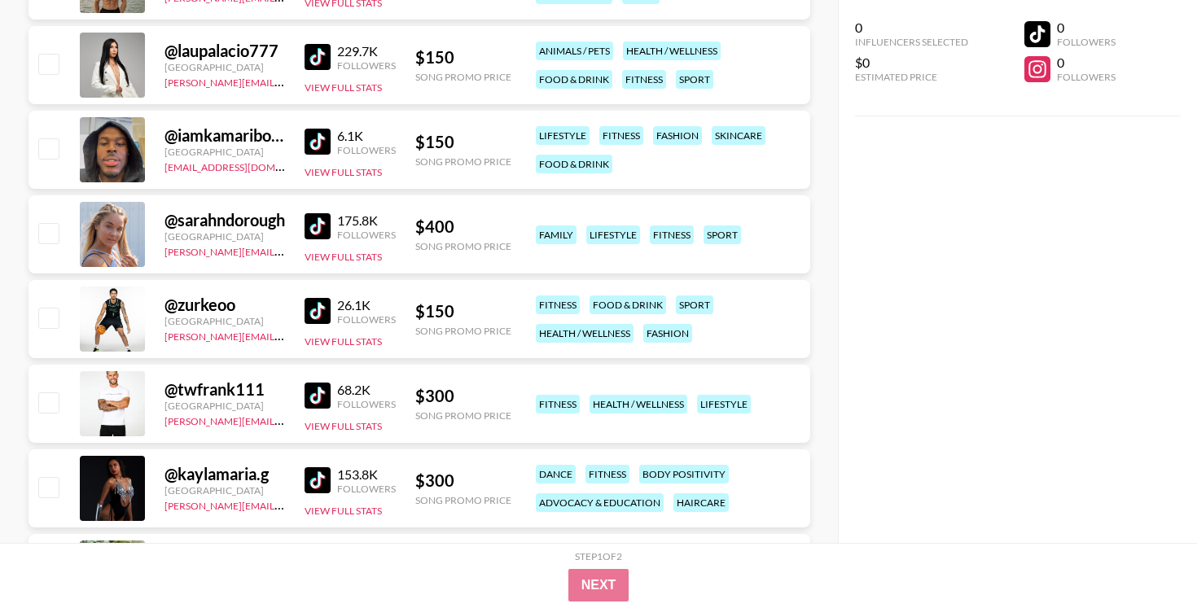
click at [319, 56] on img at bounding box center [318, 57] width 26 height 26
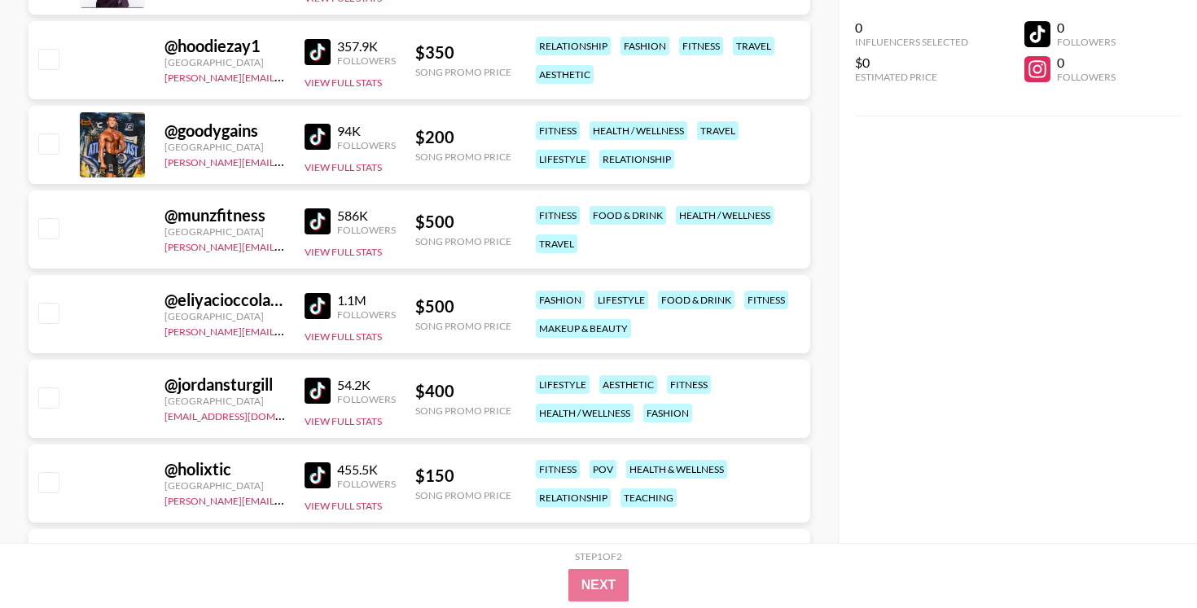
scroll to position [20976, 0]
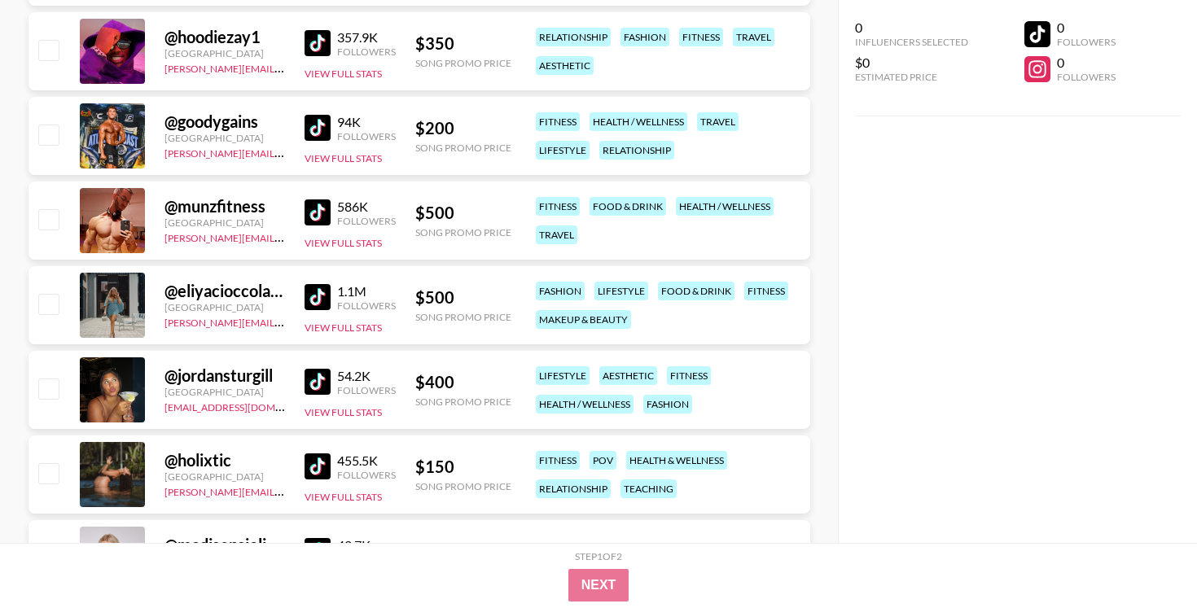
click at [319, 211] on img at bounding box center [318, 212] width 26 height 26
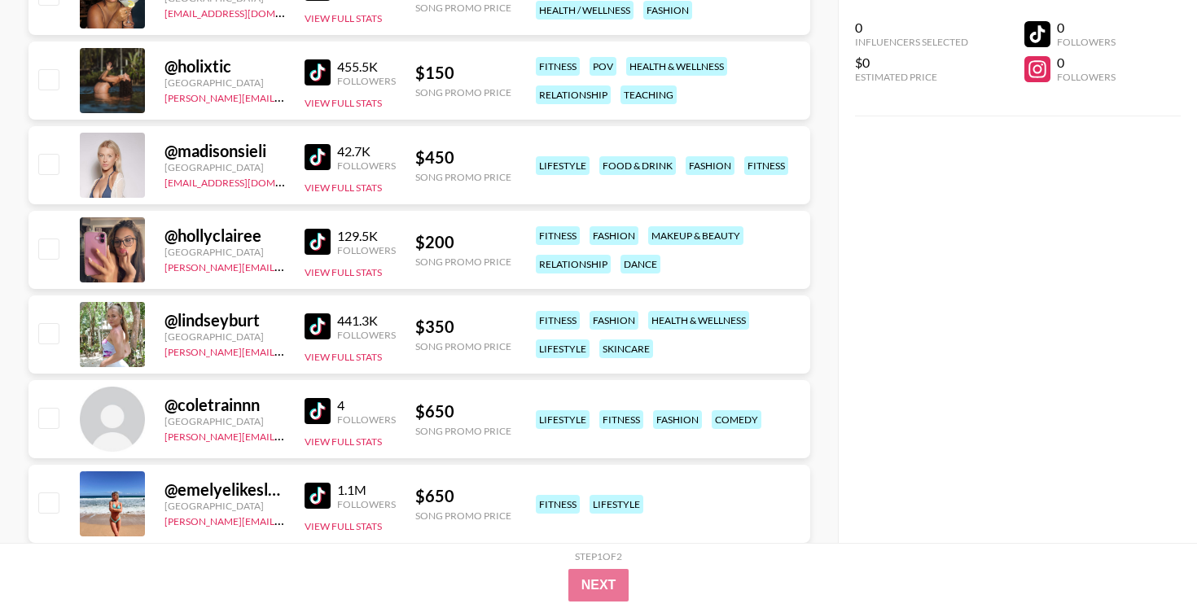
scroll to position [21500, 0]
